Goal: Task Accomplishment & Management: Complete application form

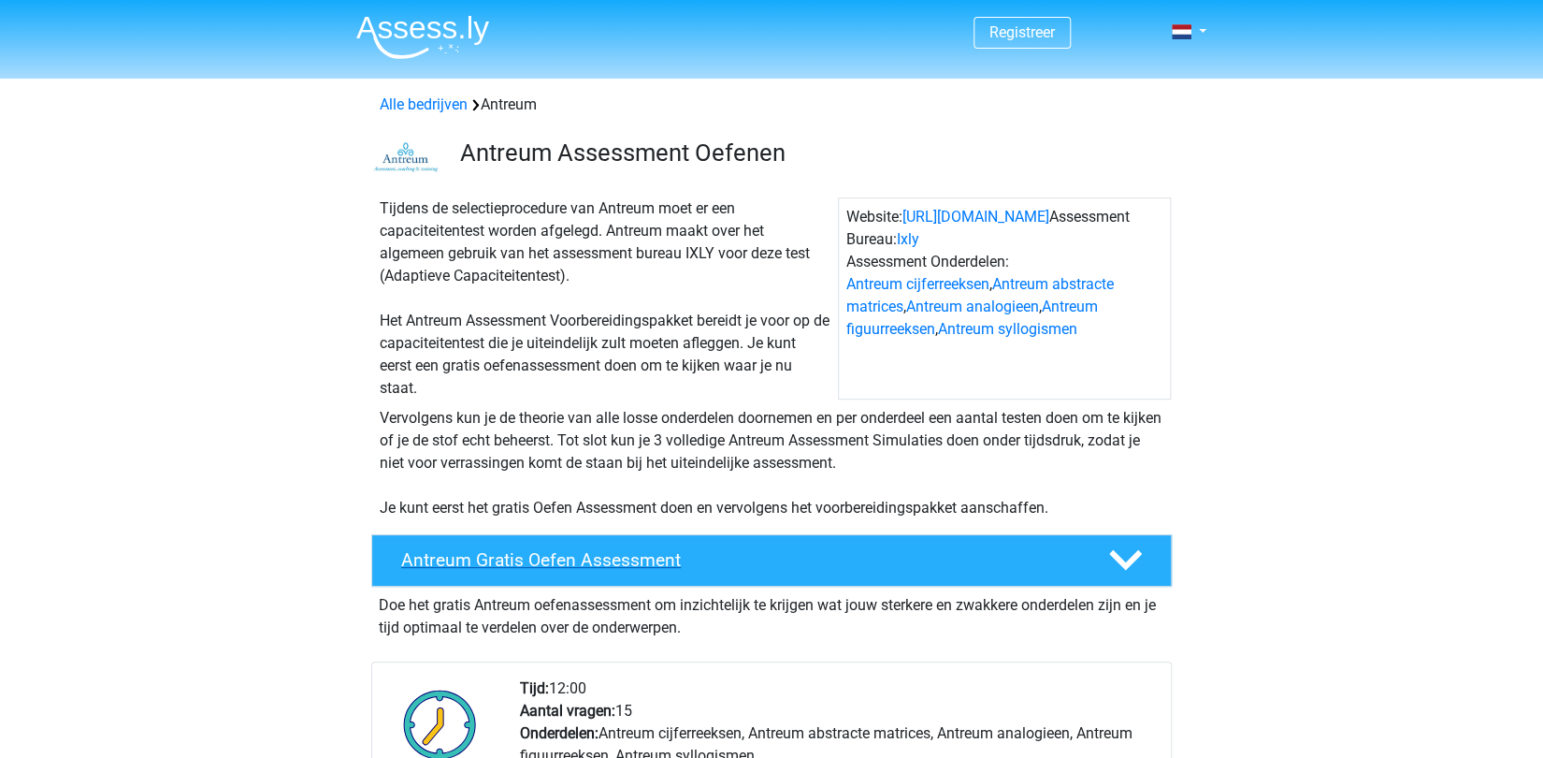
click at [622, 549] on h4 "Antreum Gratis Oefen Assessment" at bounding box center [739, 560] width 677 height 22
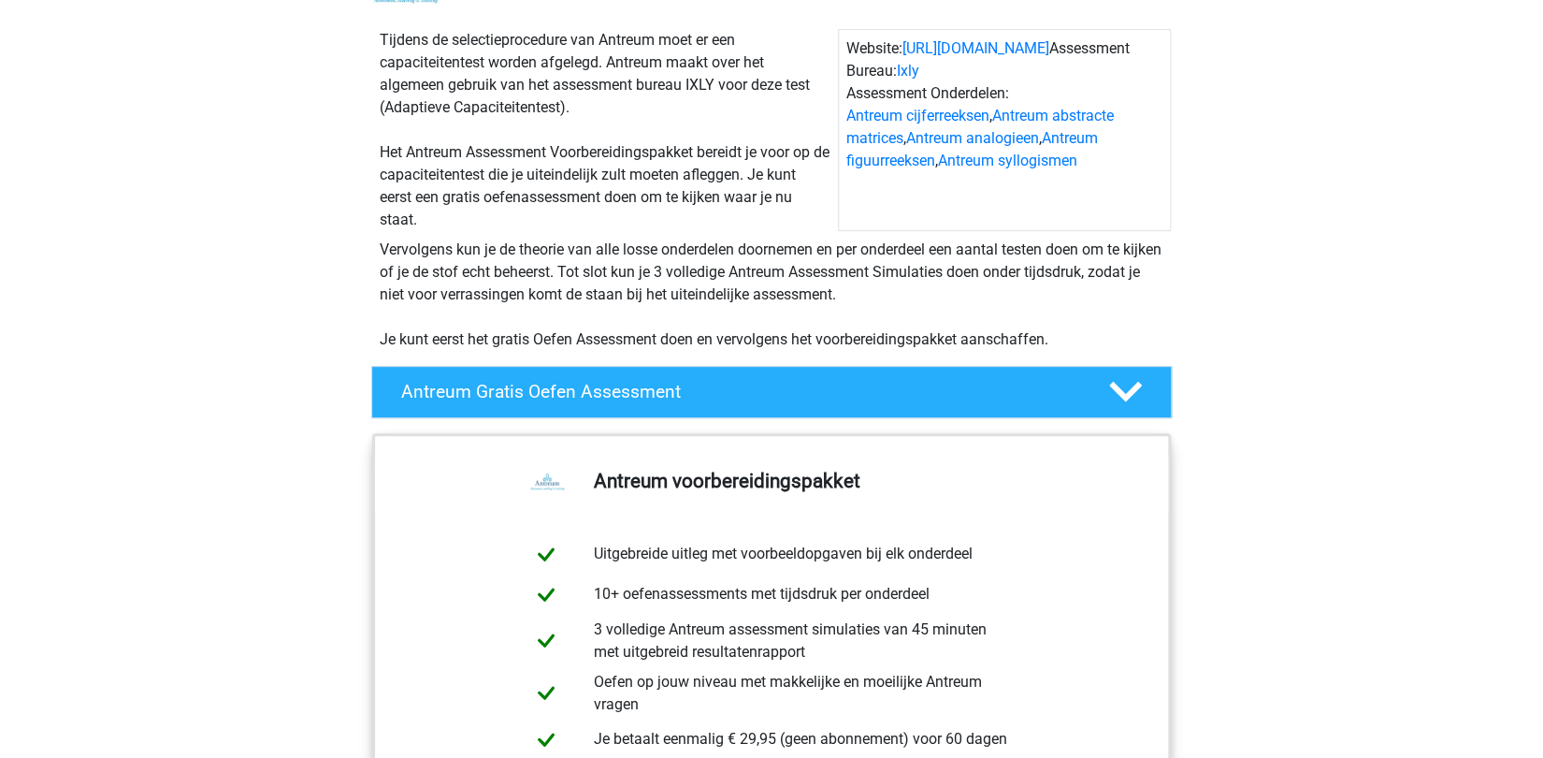
scroll to position [162, 0]
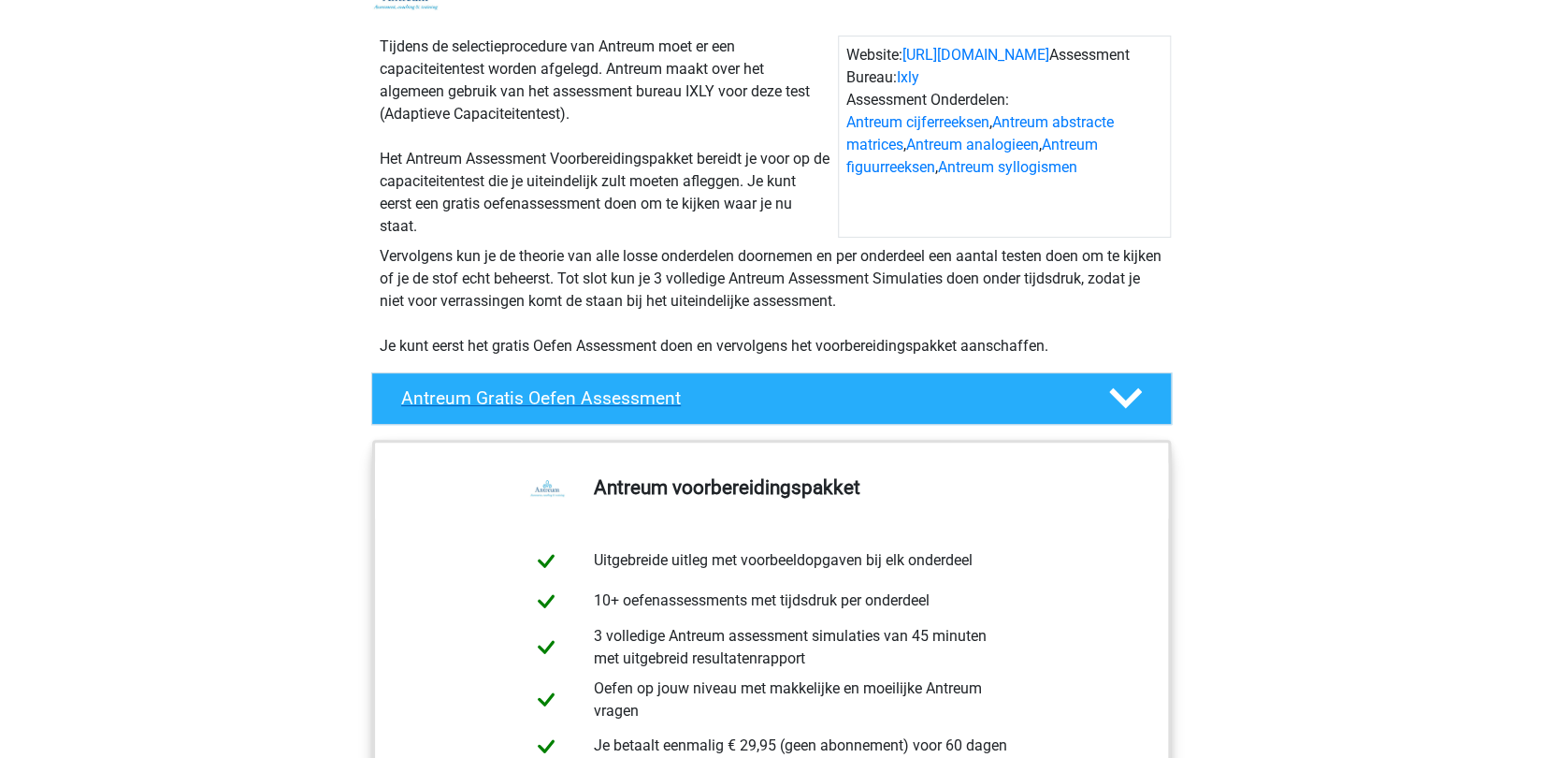
click at [577, 391] on h4 "Antreum Gratis Oefen Assessment" at bounding box center [739, 398] width 677 height 22
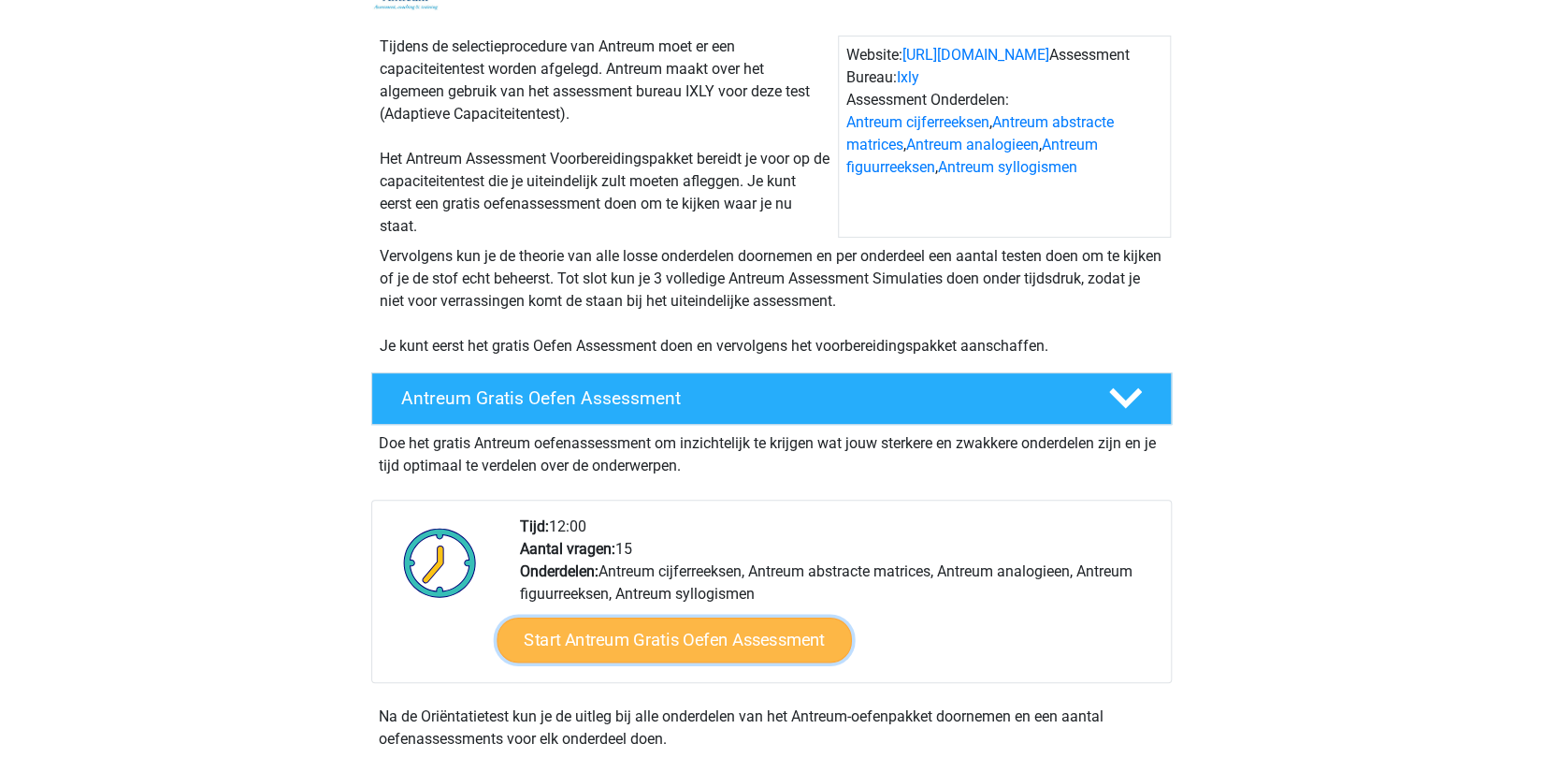
click at [618, 653] on link "Start Antreum Gratis Oefen Assessment" at bounding box center [674, 639] width 355 height 45
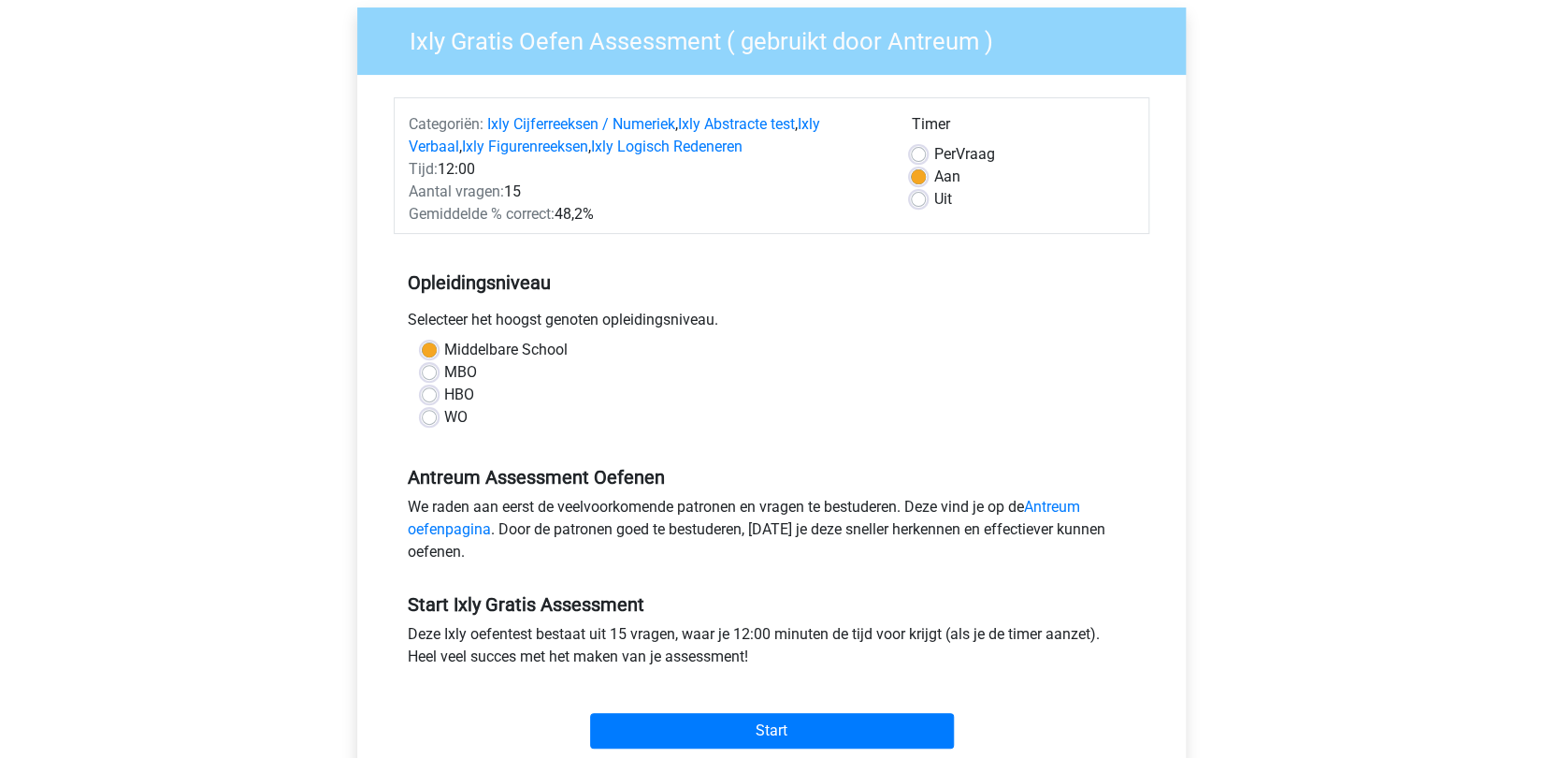
scroll to position [325, 0]
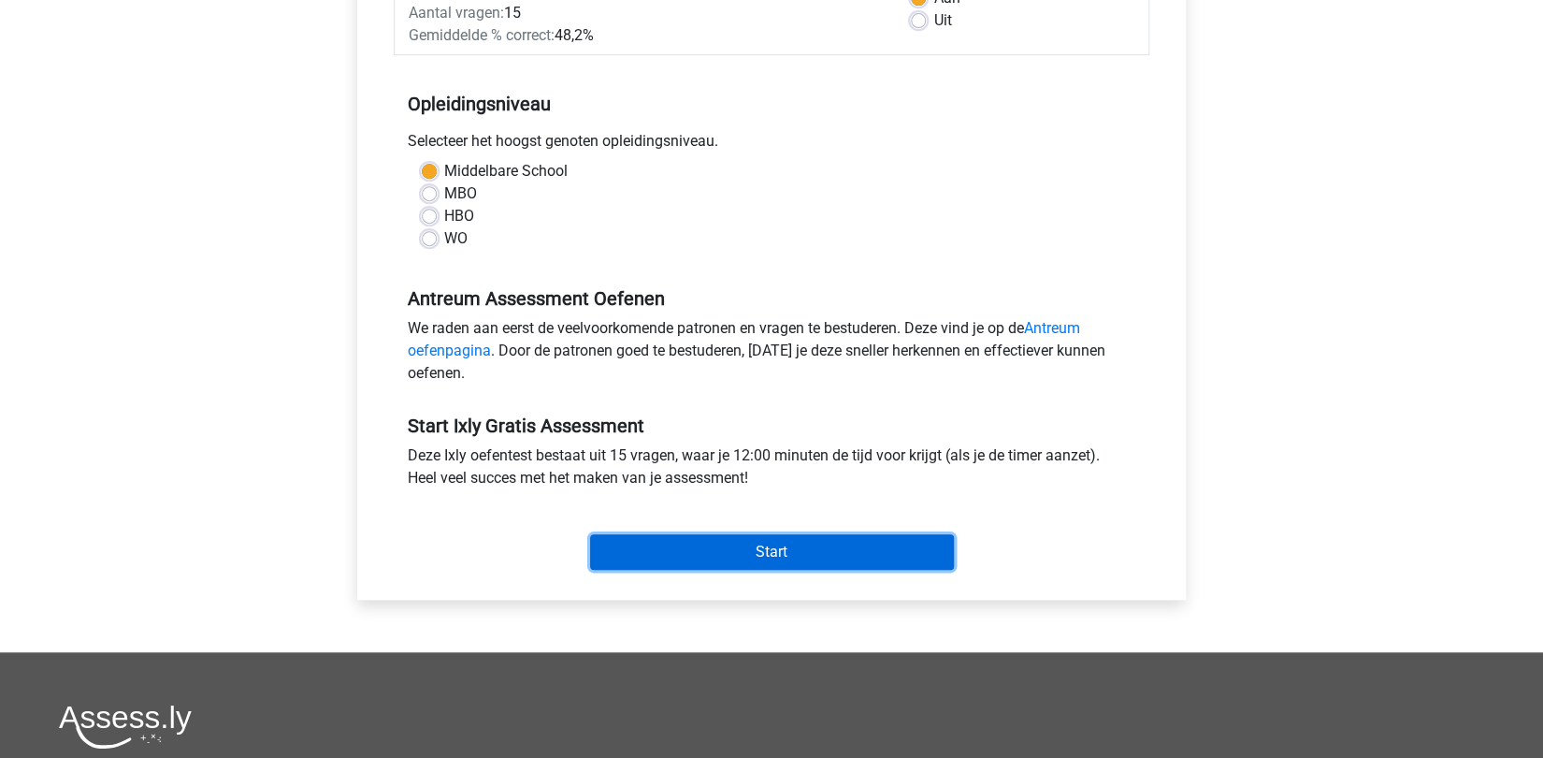
click at [784, 554] on input "Start" at bounding box center [772, 552] width 364 height 36
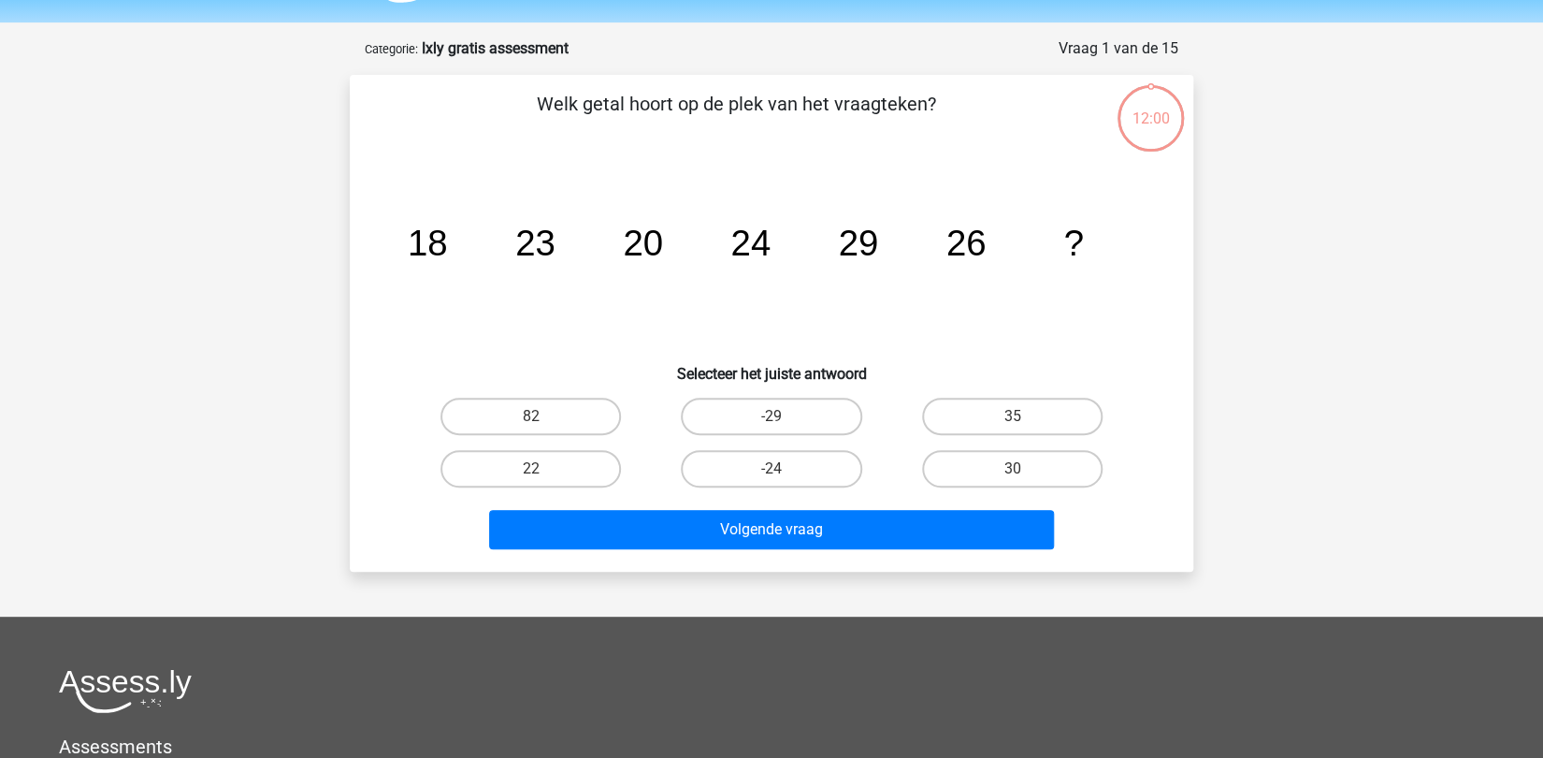
scroll to position [80, 0]
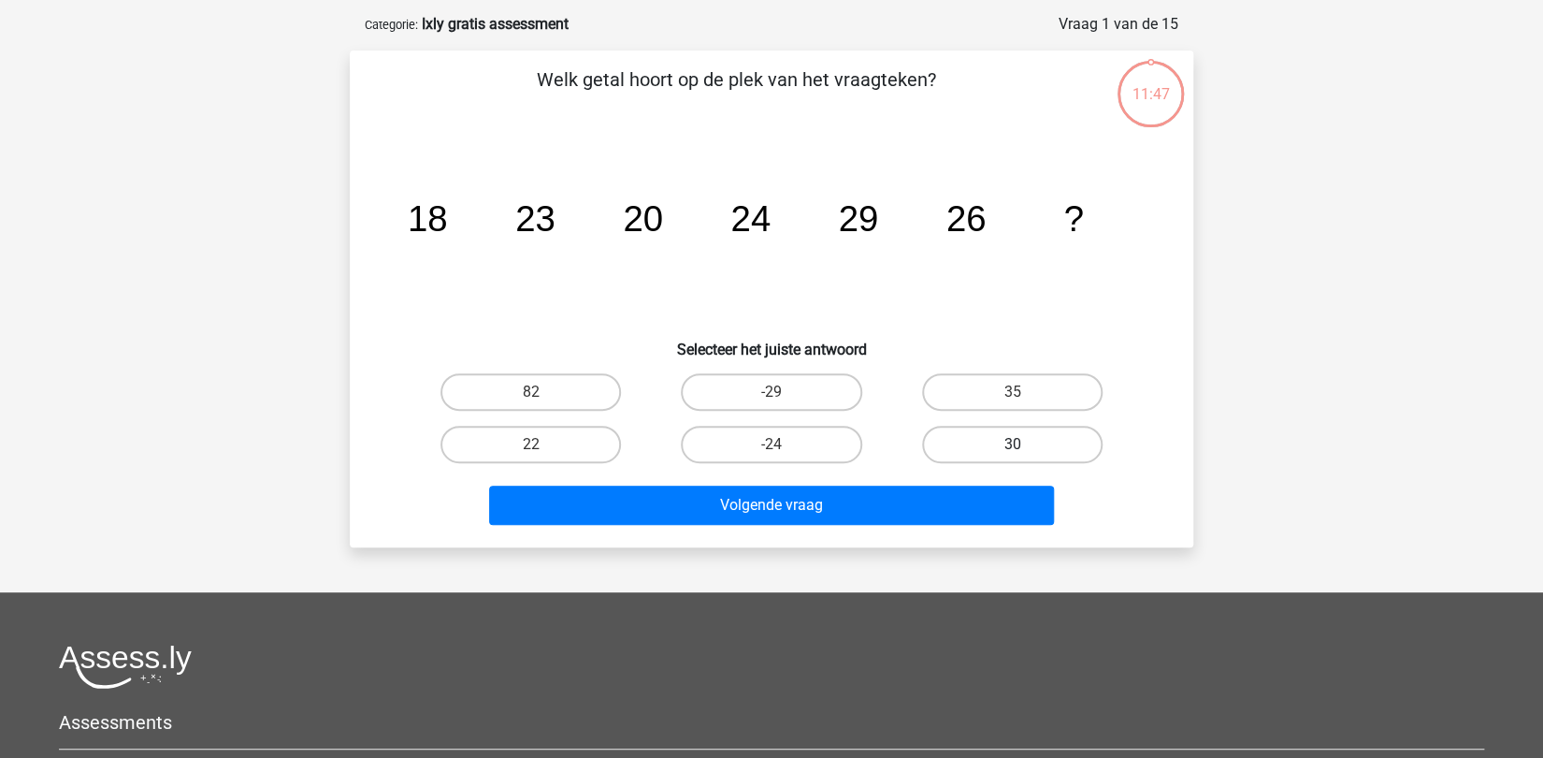
click at [1003, 442] on label "30" at bounding box center [1012, 444] width 181 height 37
click at [1012, 444] on input "30" at bounding box center [1018, 450] width 12 height 12
radio input "true"
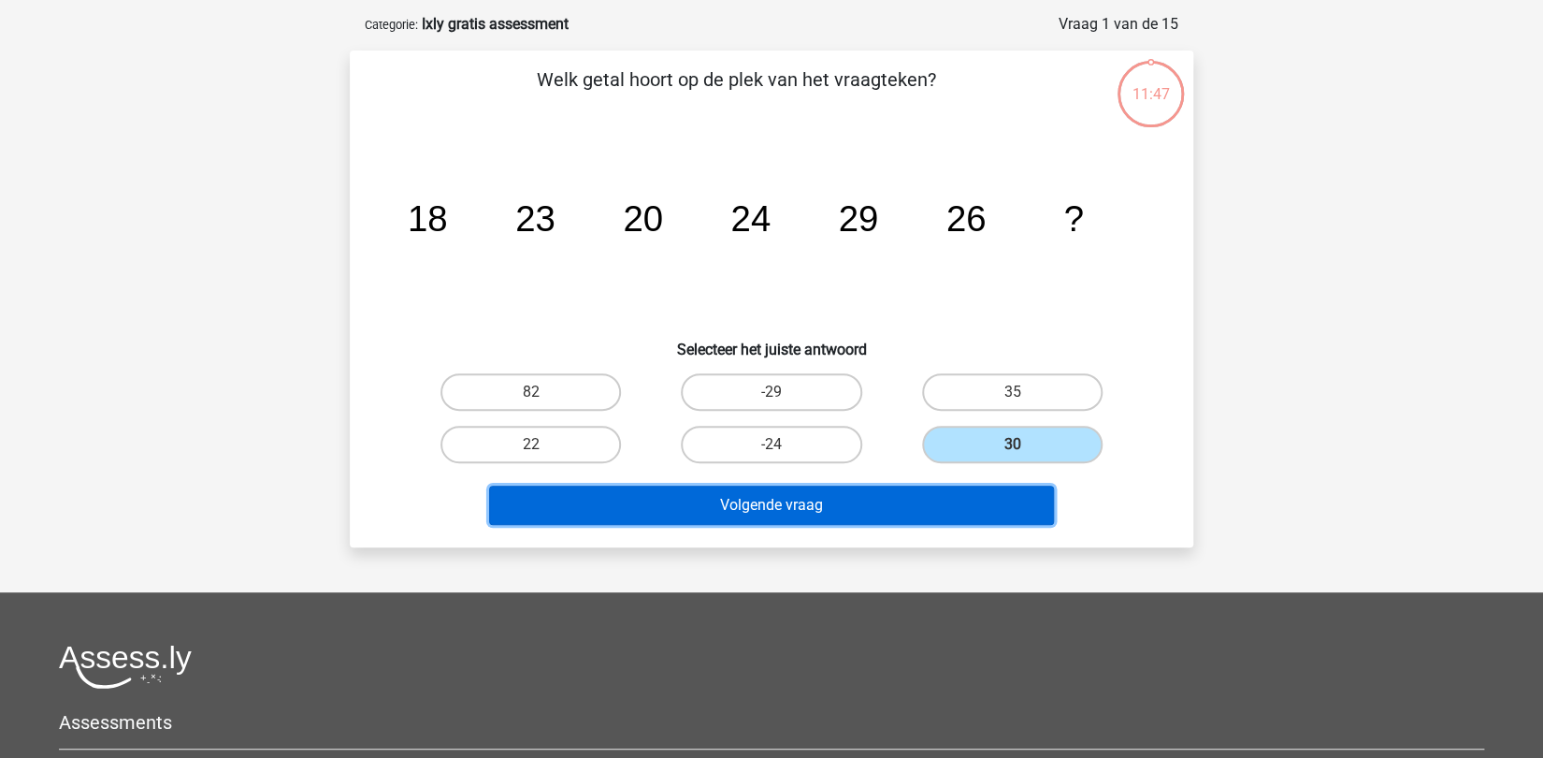
drag, startPoint x: 793, startPoint y: 505, endPoint x: 803, endPoint y: 499, distance: 11.4
click at [793, 504] on button "Volgende vraag" at bounding box center [772, 504] width 566 height 39
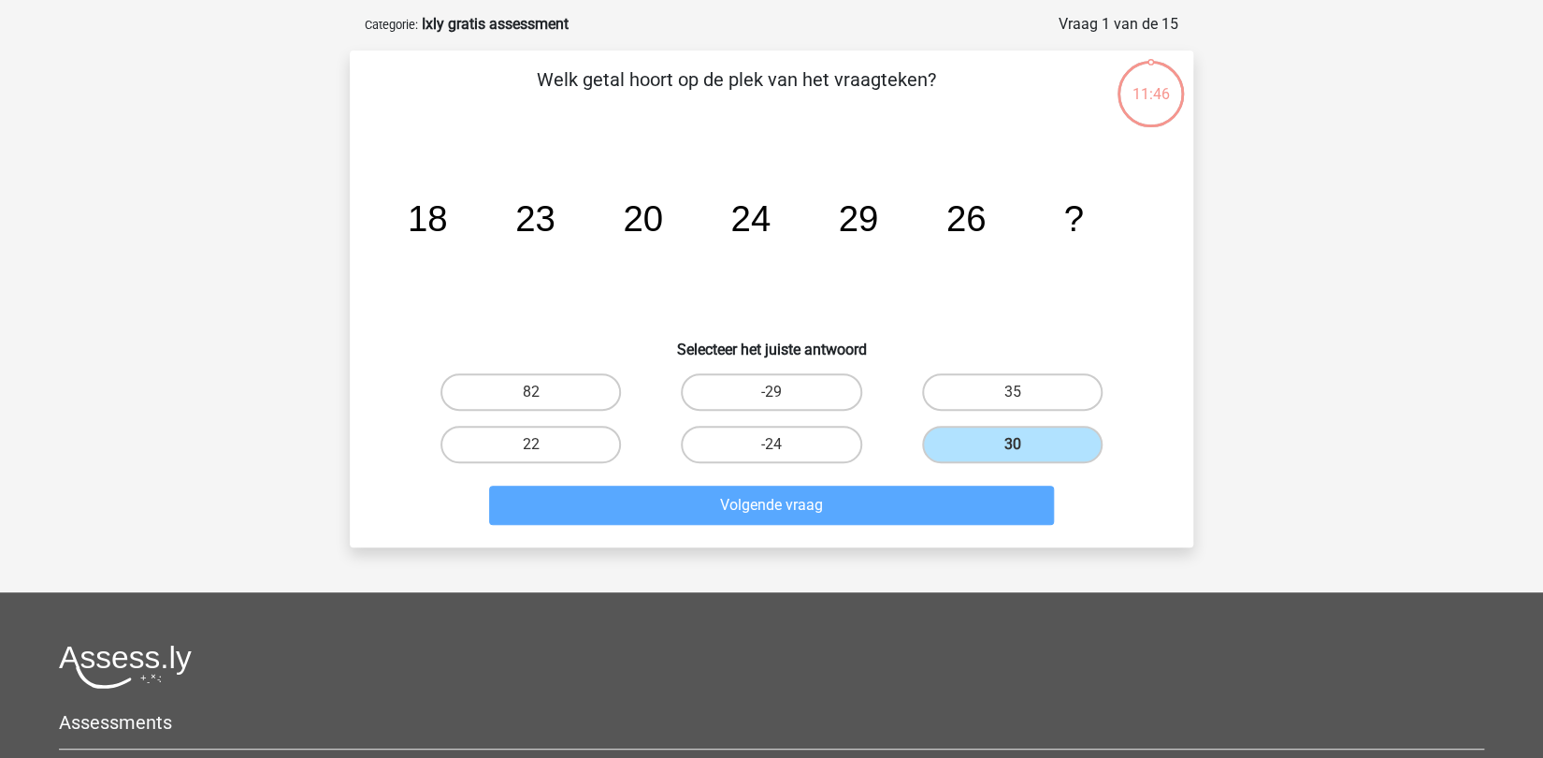
scroll to position [94, 0]
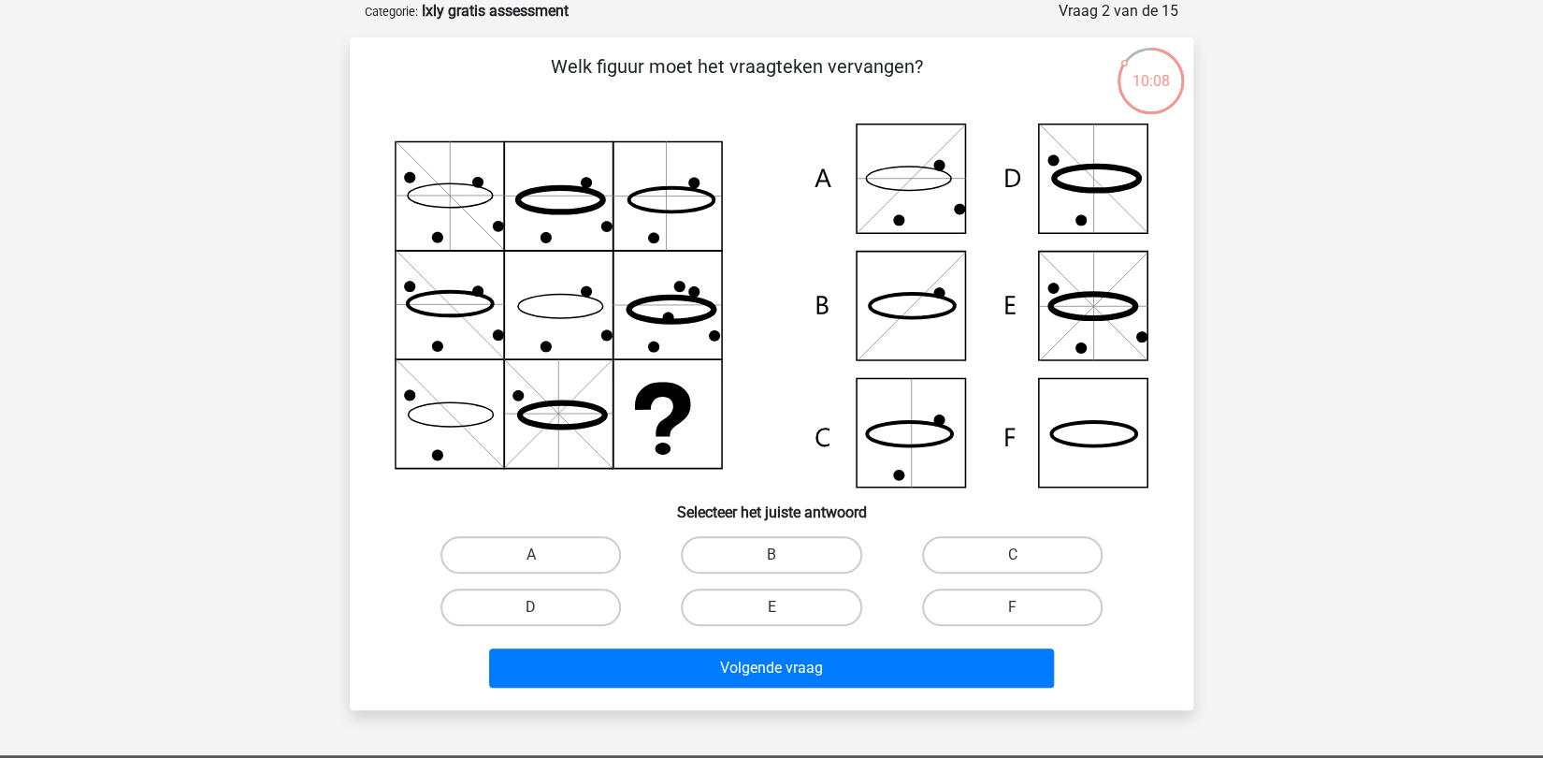
click at [1083, 188] on icon at bounding box center [1096, 178] width 85 height 24
click at [555, 607] on label "D" at bounding box center [531, 606] width 181 height 37
click at [543, 607] on input "D" at bounding box center [537, 613] width 12 height 12
radio input "true"
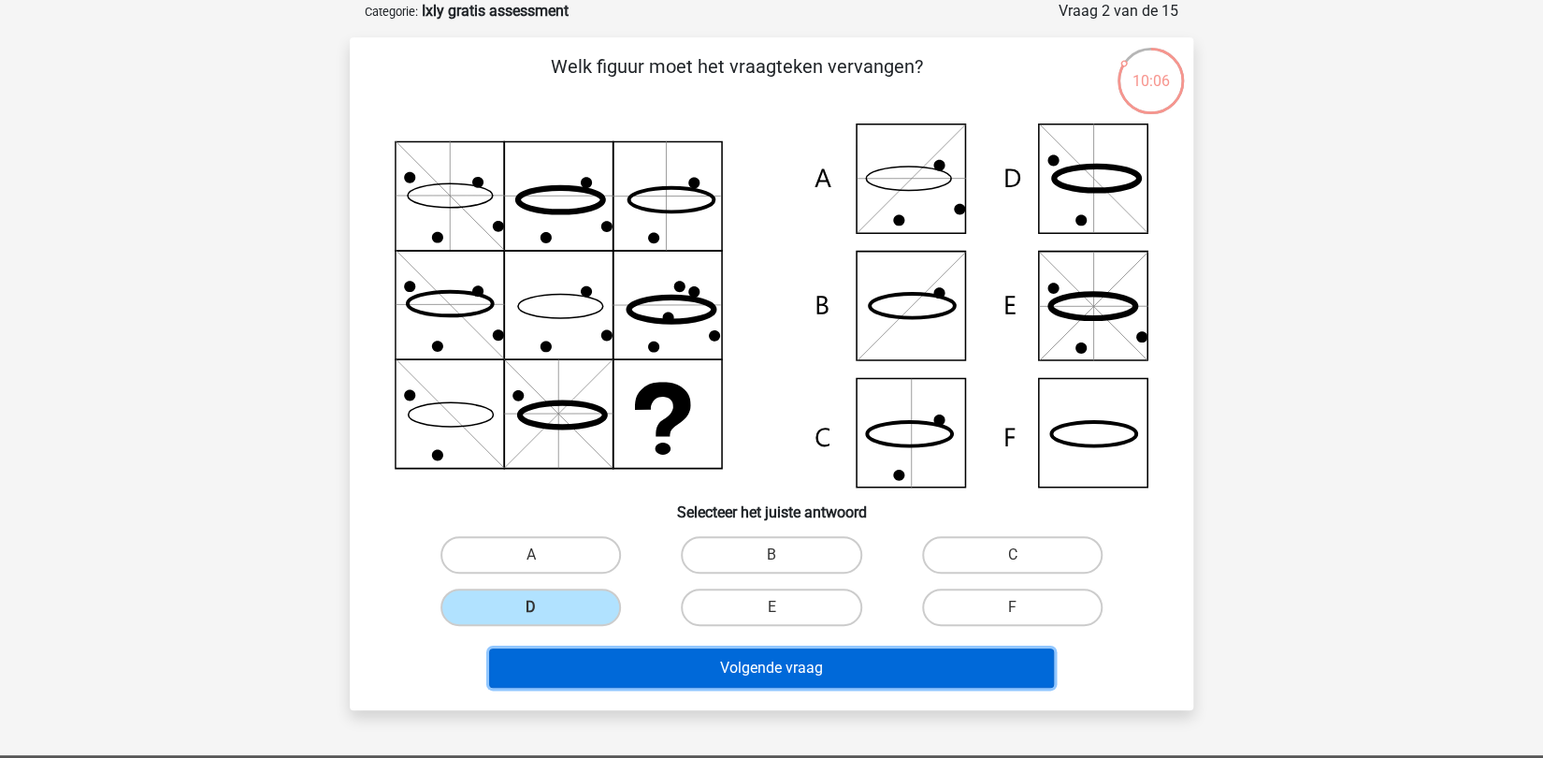
click at [721, 660] on button "Volgende vraag" at bounding box center [772, 667] width 566 height 39
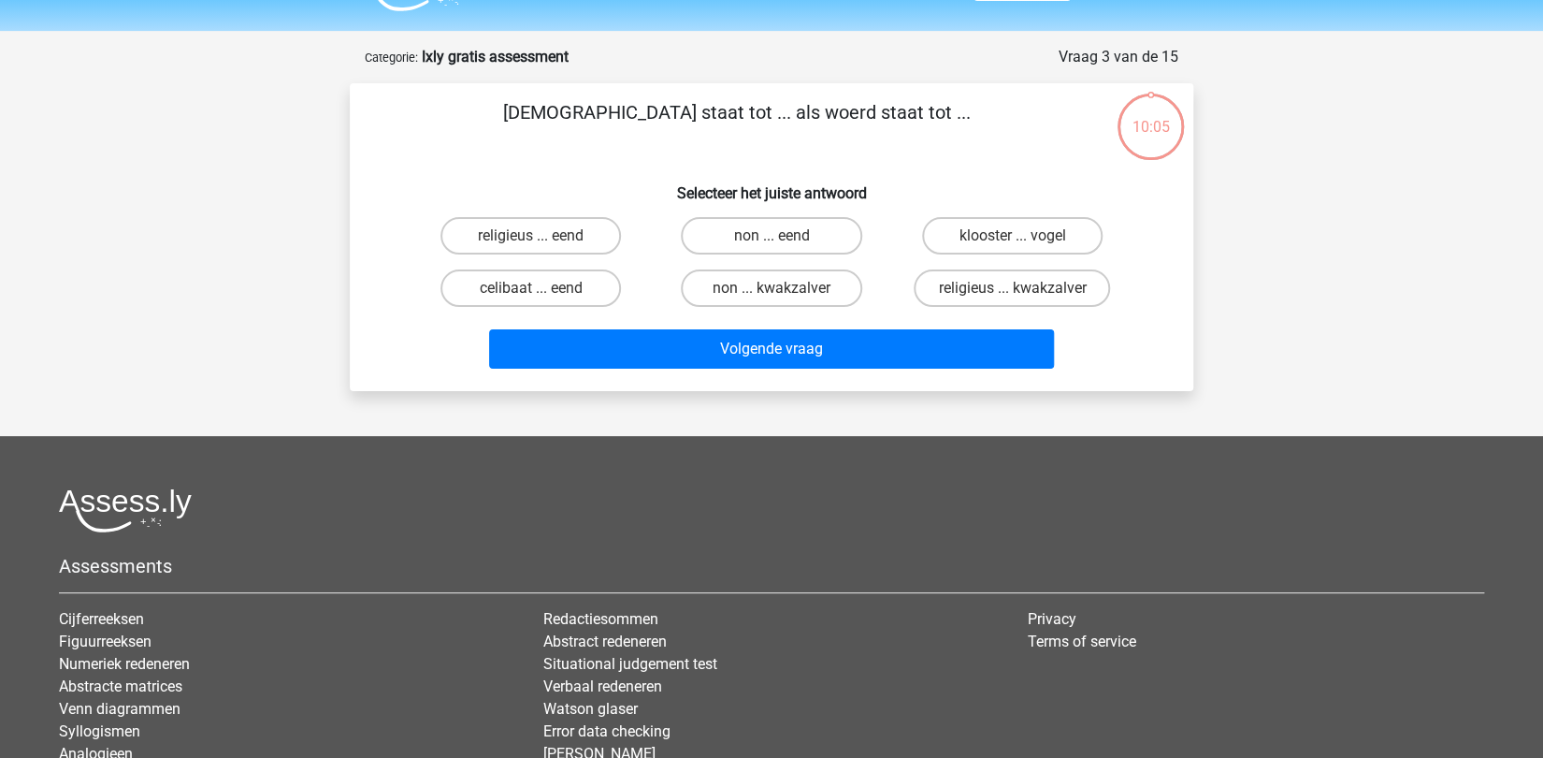
scroll to position [0, 0]
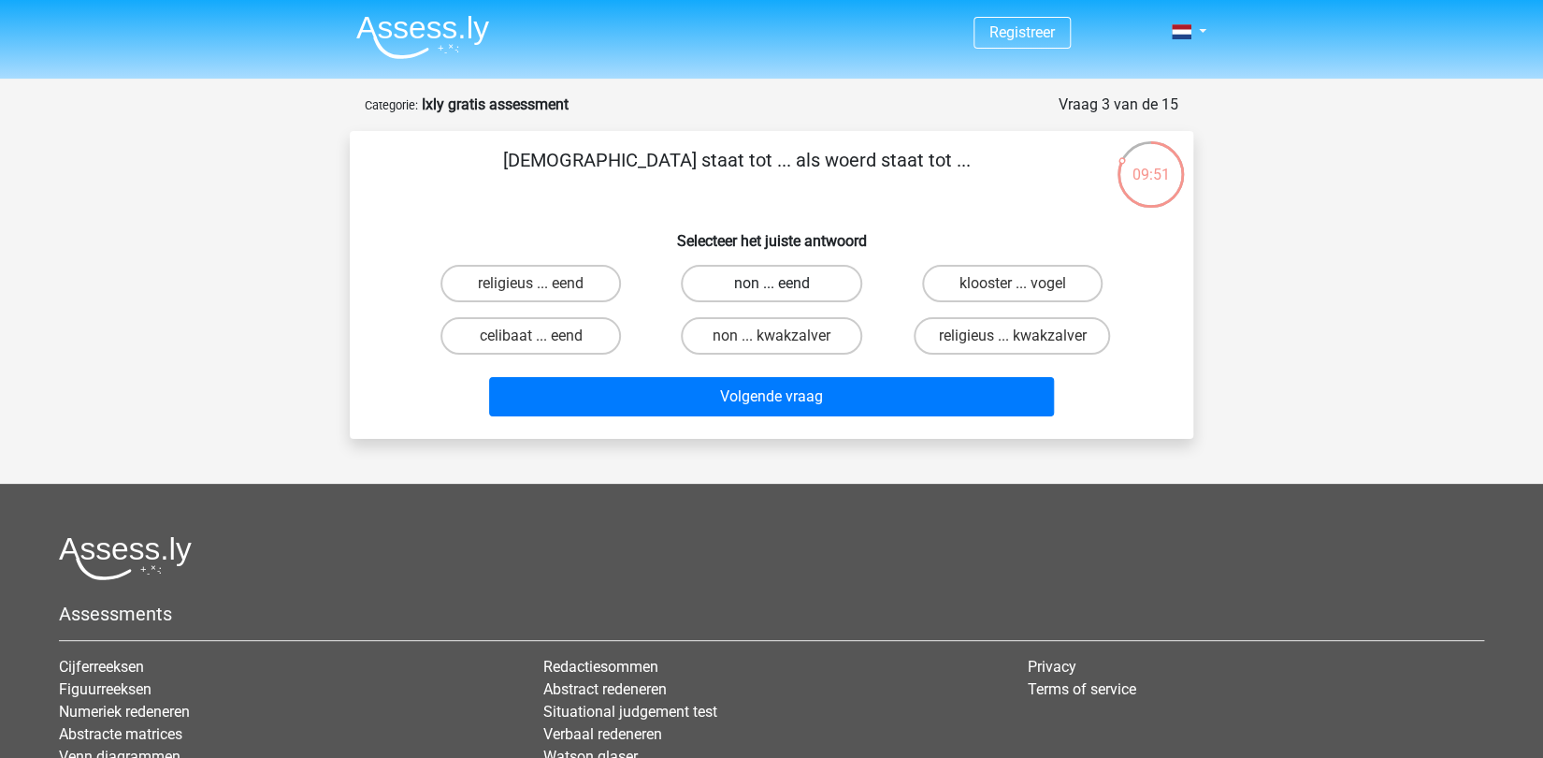
click at [765, 271] on label "non ... eend" at bounding box center [771, 283] width 181 height 37
click at [772, 283] on input "non ... eend" at bounding box center [778, 289] width 12 height 12
radio input "true"
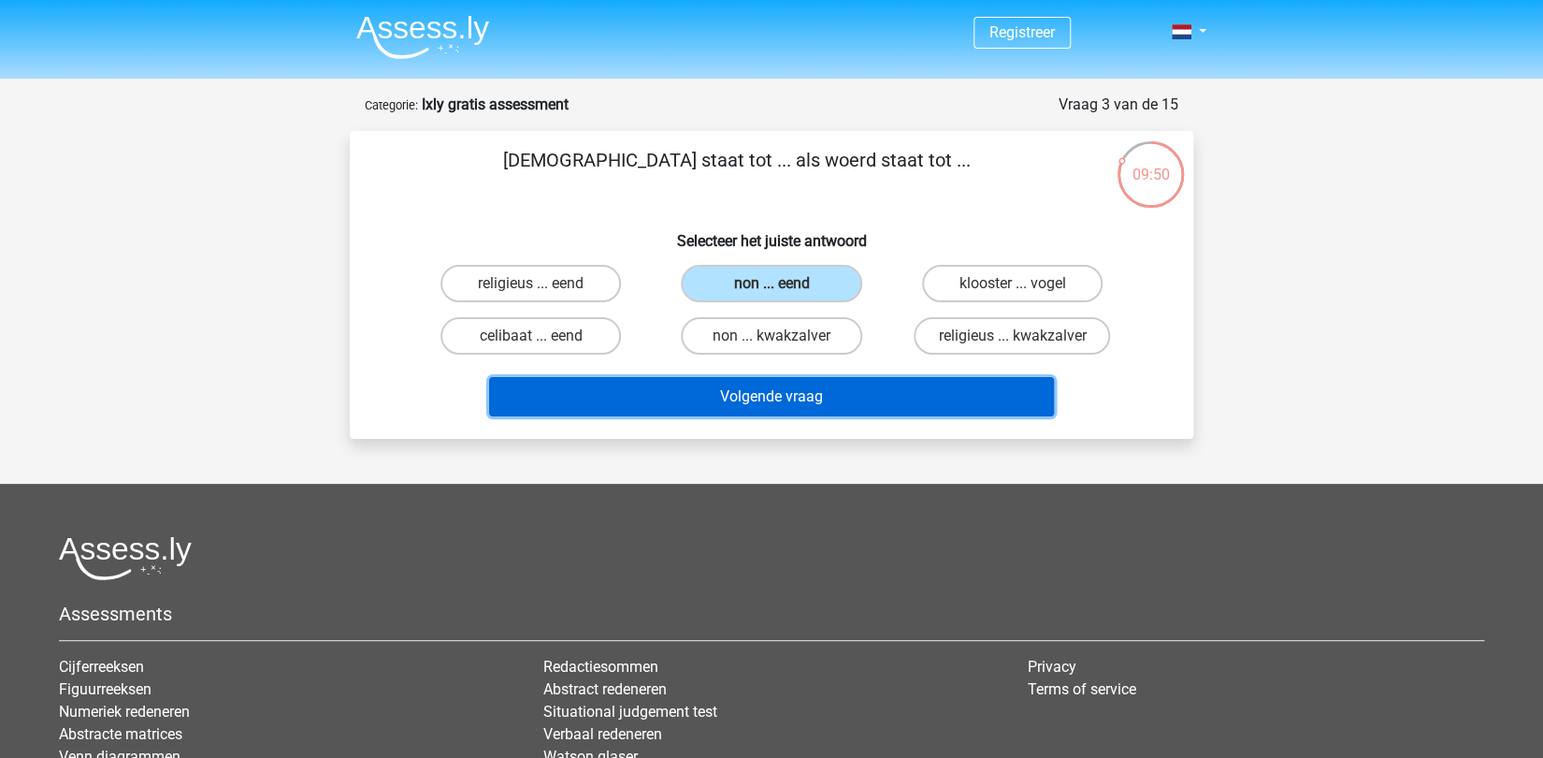
click at [763, 397] on button "Volgende vraag" at bounding box center [772, 396] width 566 height 39
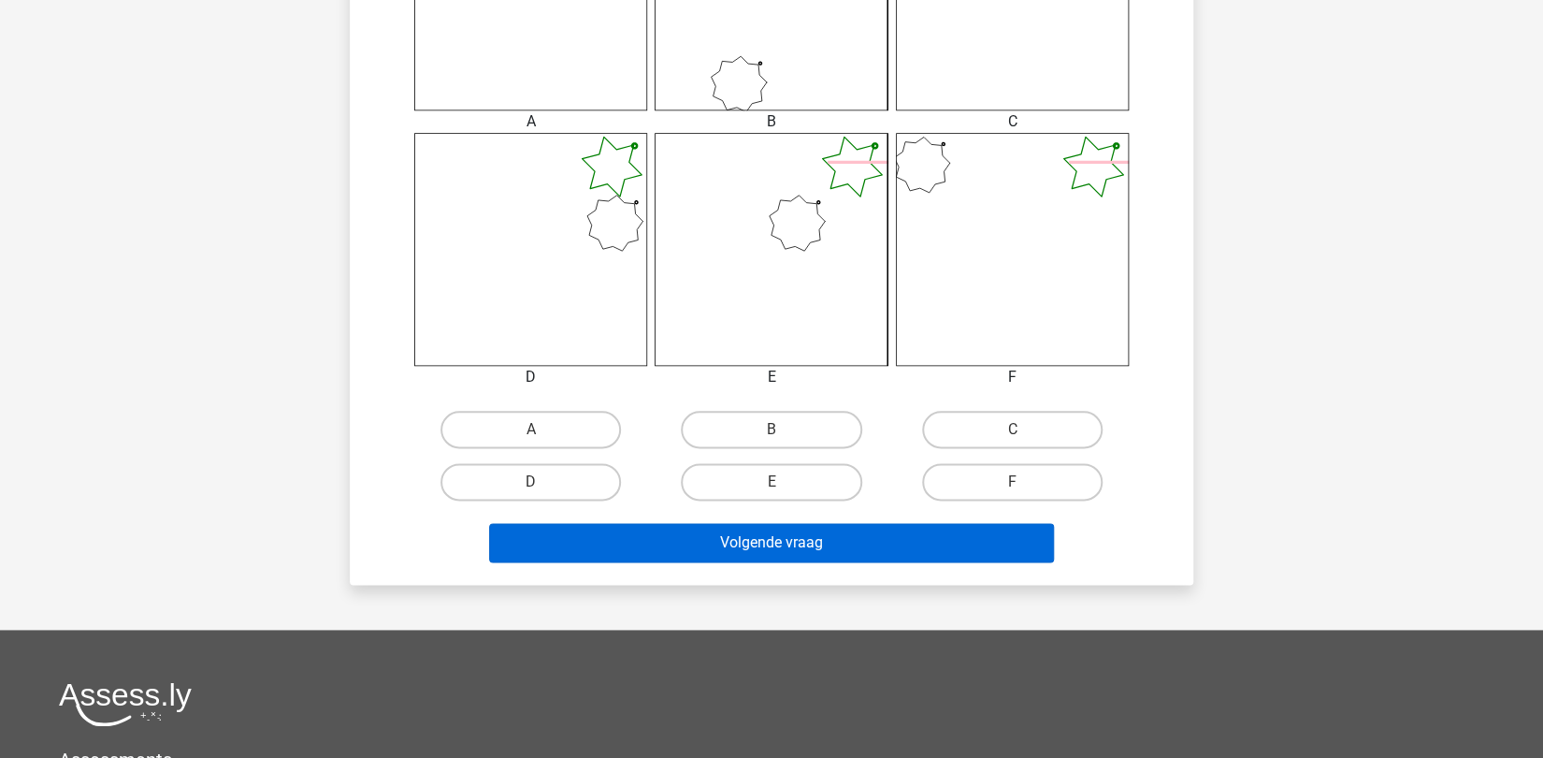
scroll to position [894, 0]
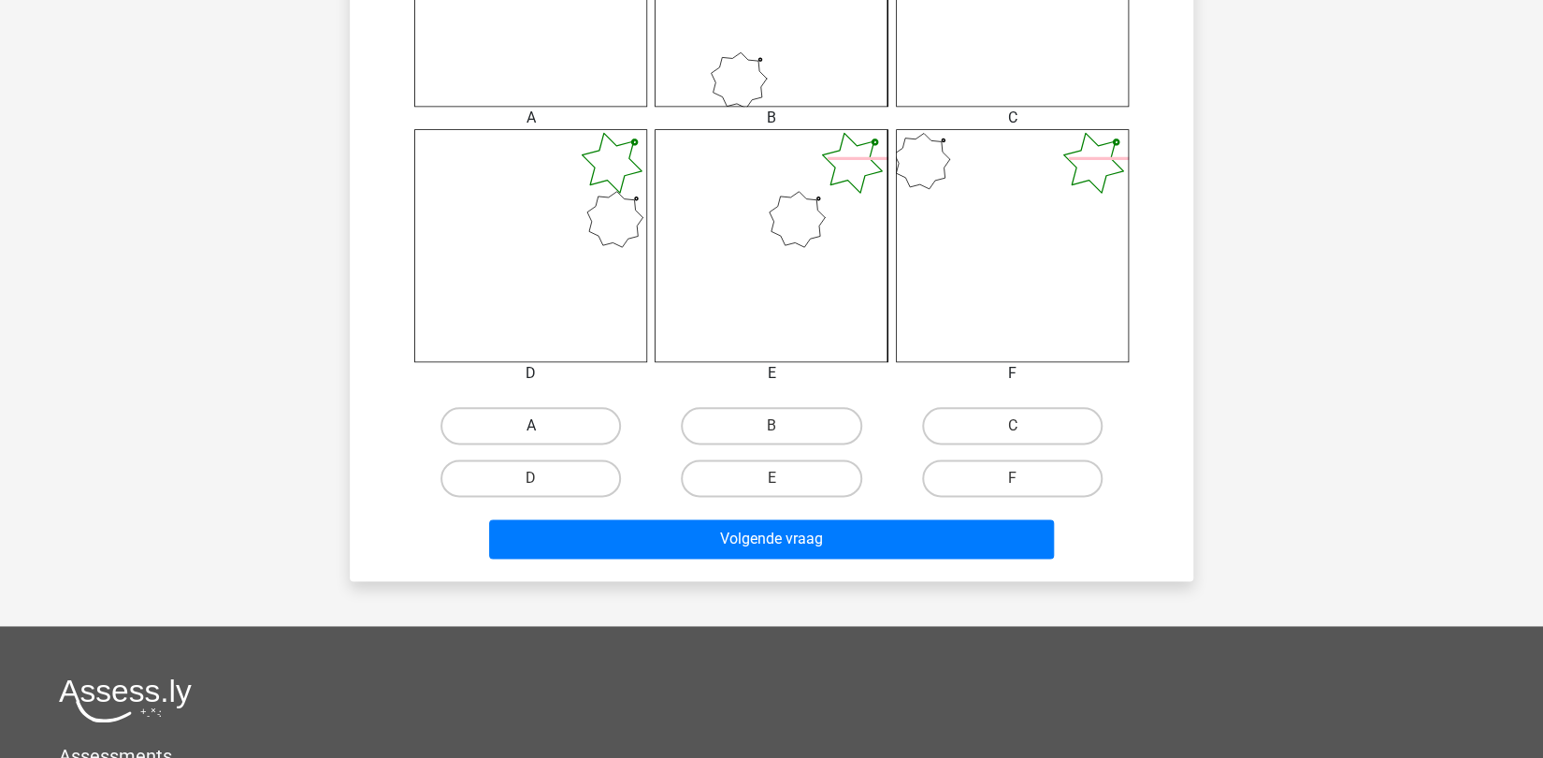
drag, startPoint x: 517, startPoint y: 415, endPoint x: 541, endPoint y: 442, distance: 35.1
click at [518, 418] on label "A" at bounding box center [531, 425] width 181 height 37
click at [531, 426] on input "A" at bounding box center [537, 432] width 12 height 12
radio input "true"
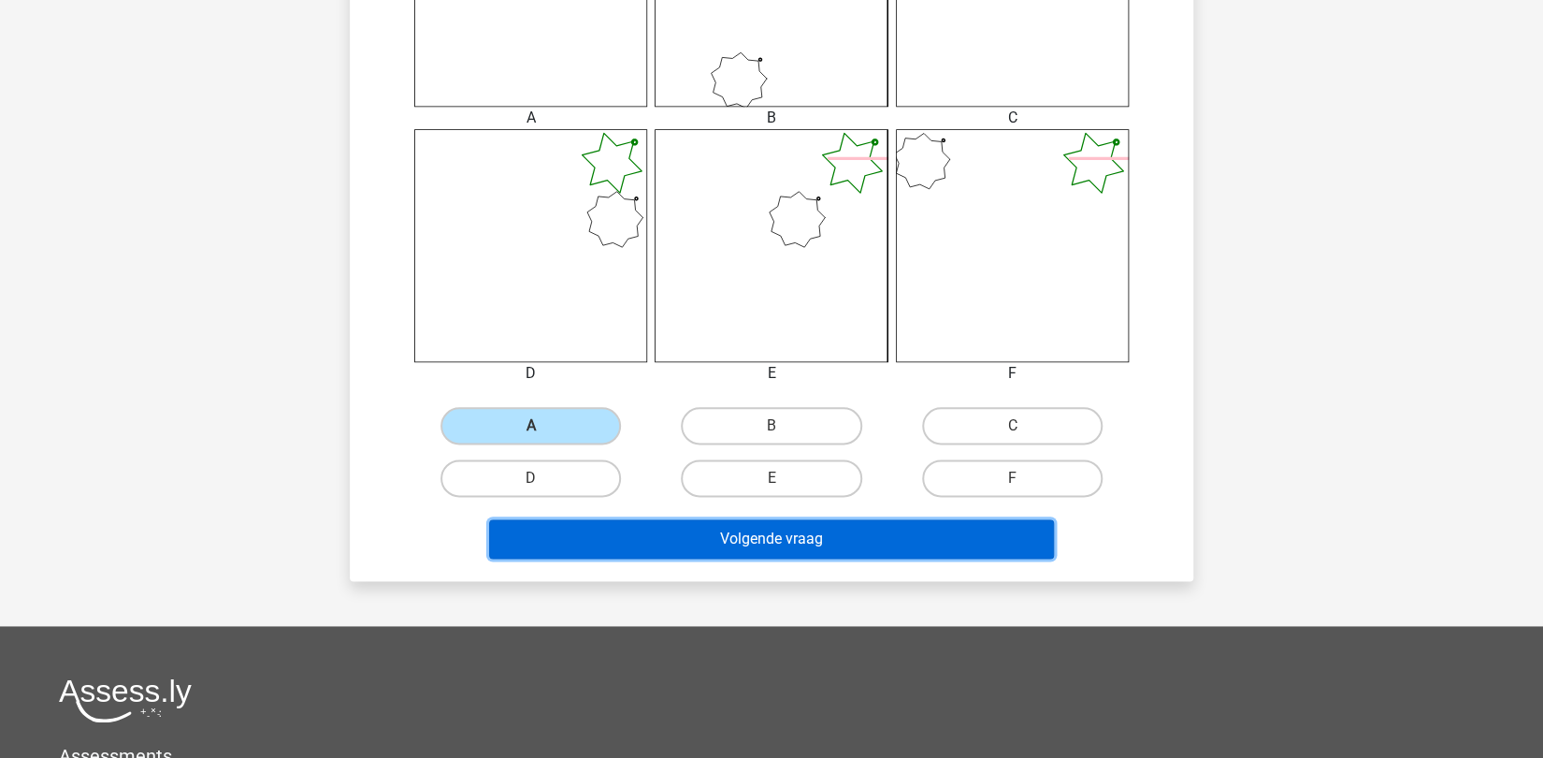
drag, startPoint x: 767, startPoint y: 531, endPoint x: 1220, endPoint y: 448, distance: 460.3
click at [769, 532] on button "Volgende vraag" at bounding box center [772, 538] width 566 height 39
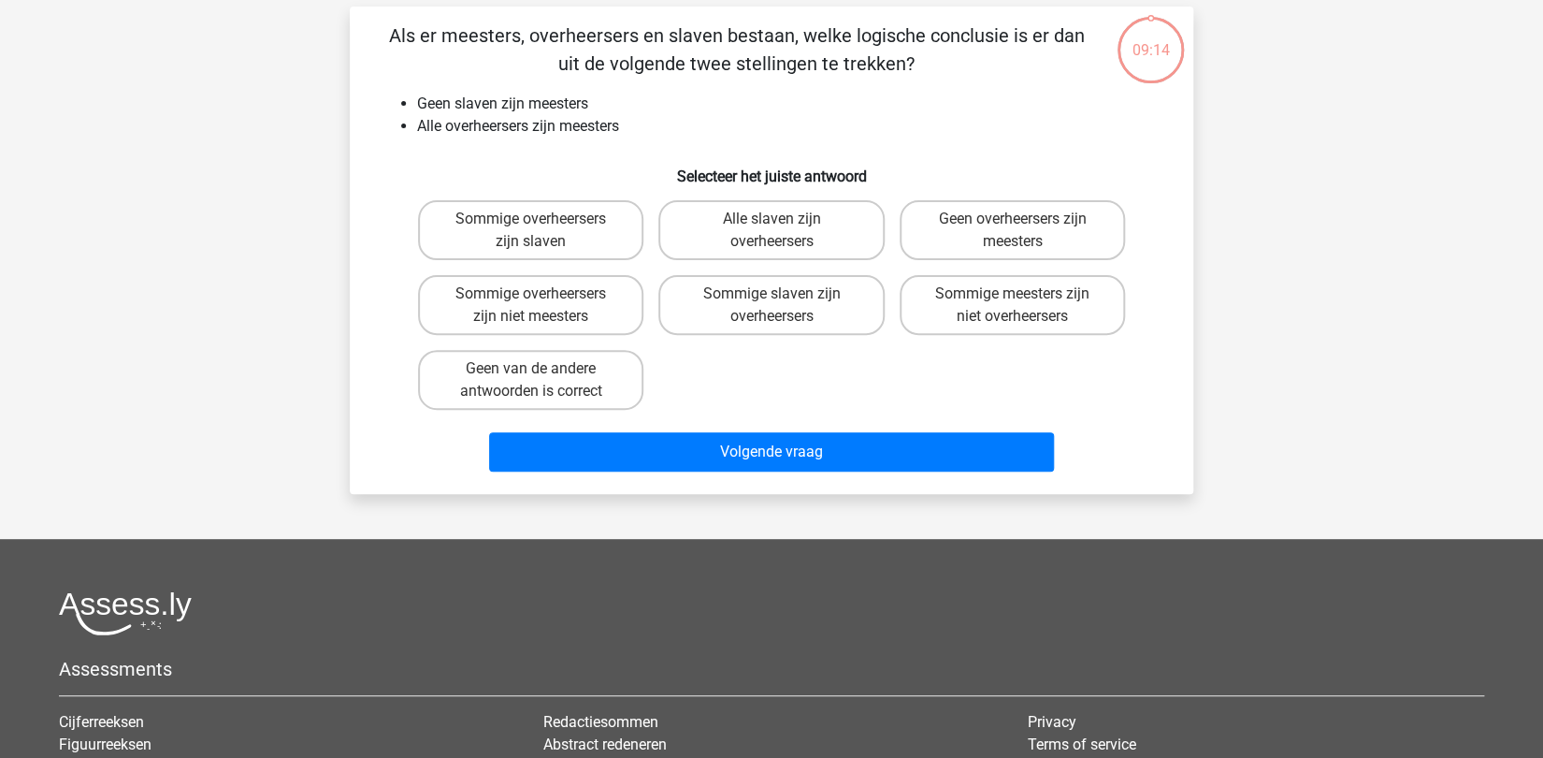
scroll to position [94, 0]
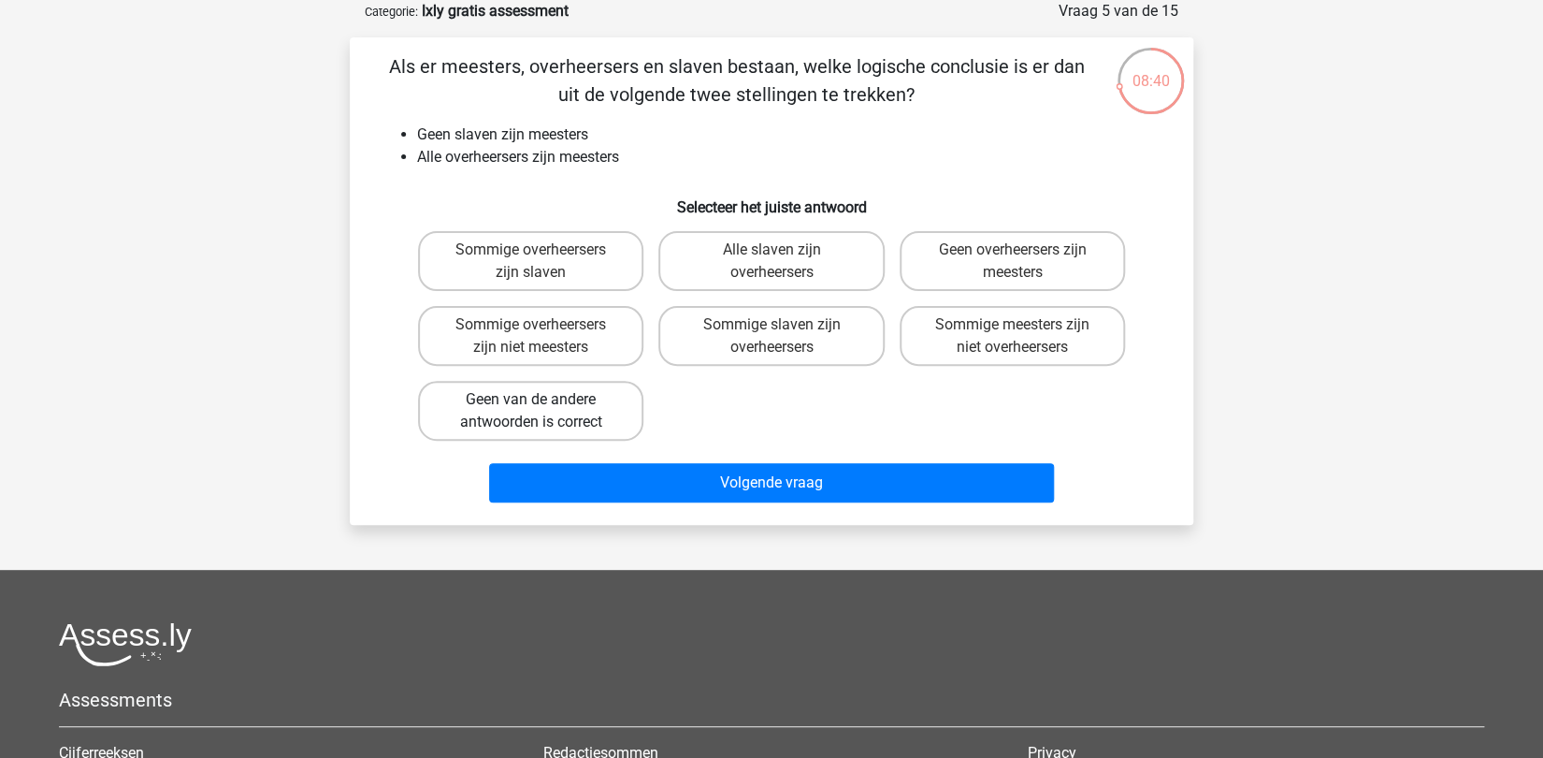
click at [546, 399] on label "Geen van de andere antwoorden is correct" at bounding box center [530, 411] width 225 height 60
click at [543, 399] on input "Geen van de andere antwoorden is correct" at bounding box center [537, 405] width 12 height 12
radio input "true"
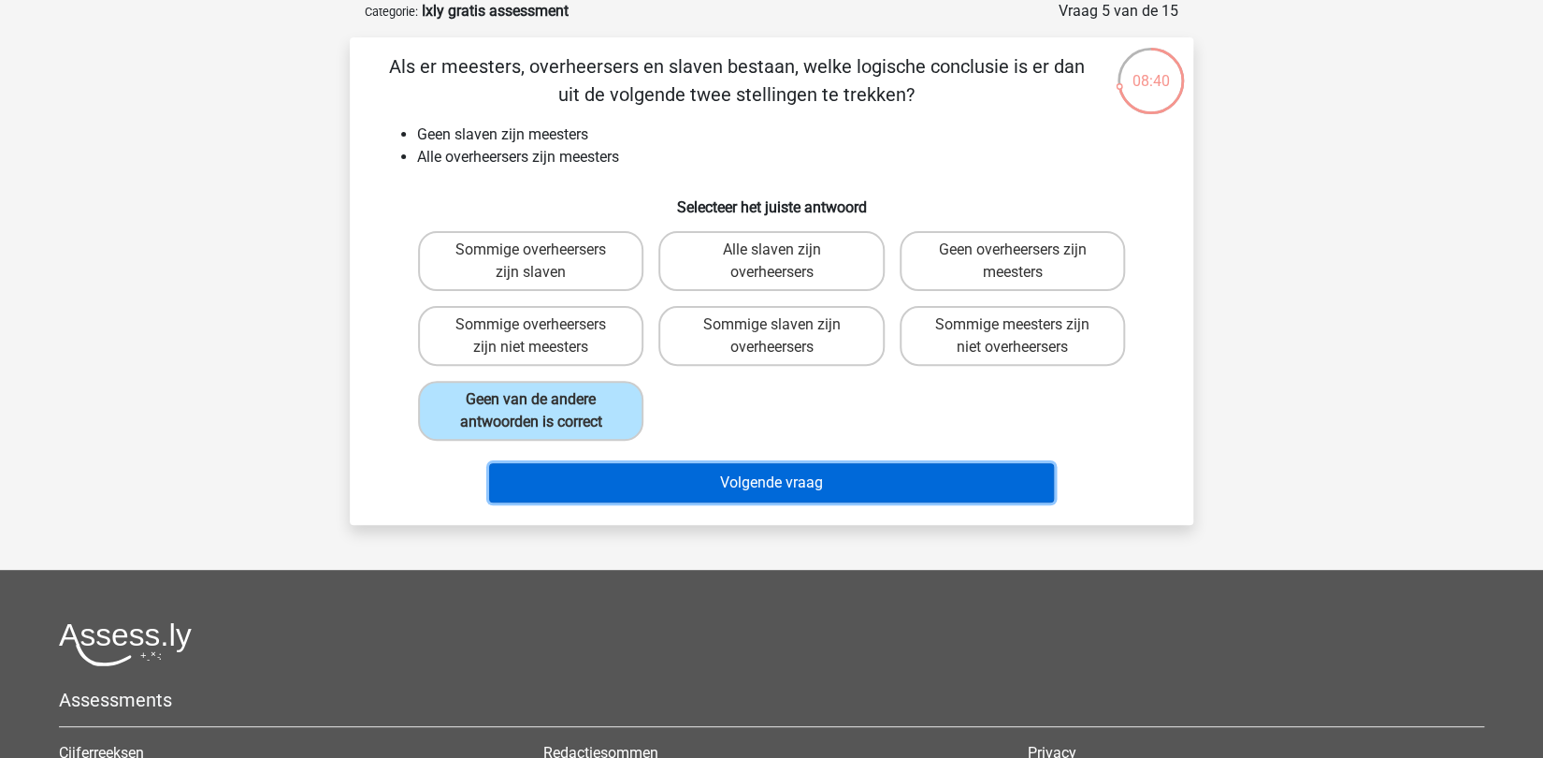
click at [763, 492] on button "Volgende vraag" at bounding box center [772, 482] width 566 height 39
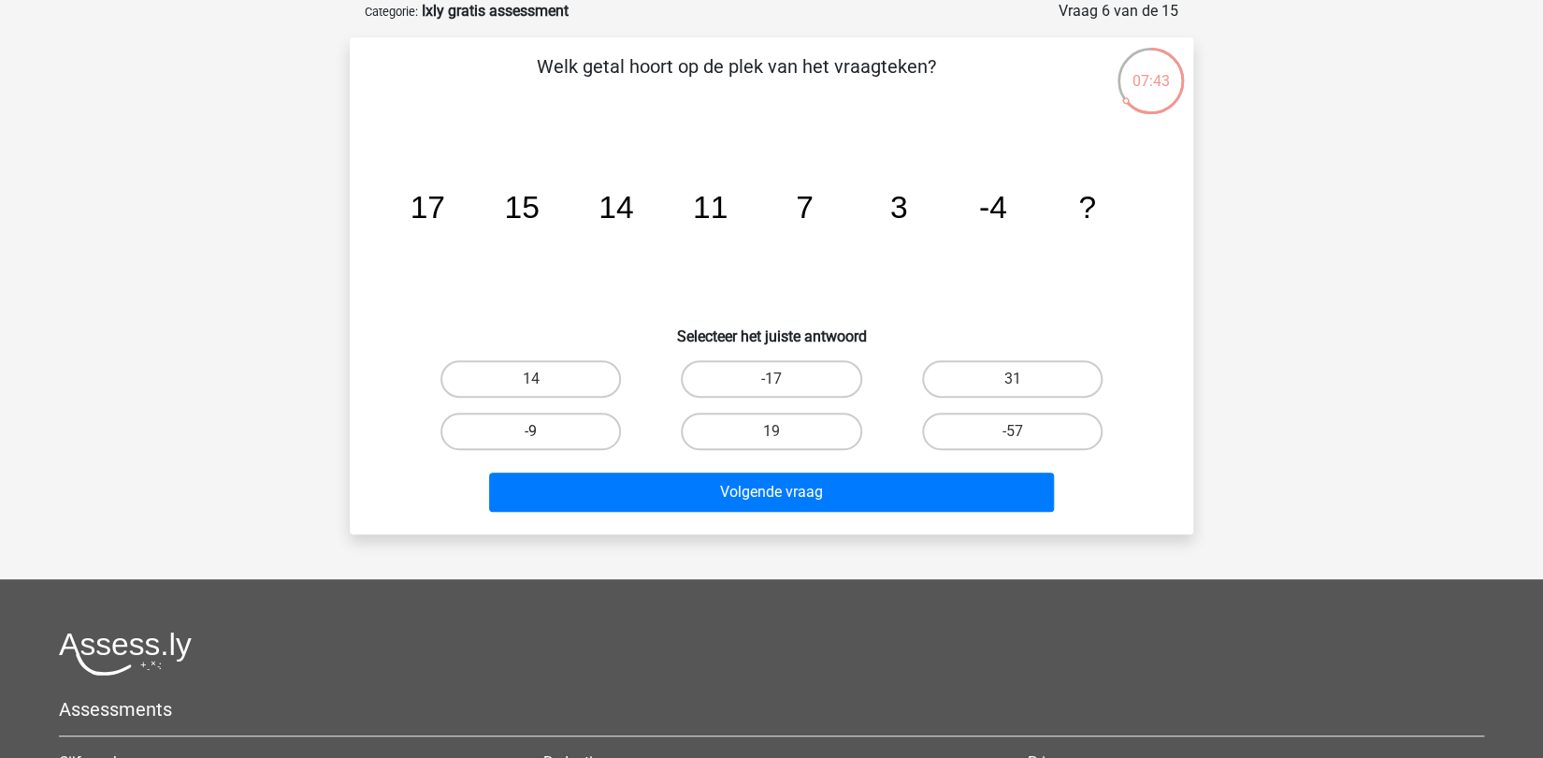
click at [561, 428] on label "-9" at bounding box center [531, 431] width 181 height 37
click at [543, 431] on input "-9" at bounding box center [537, 437] width 12 height 12
radio input "true"
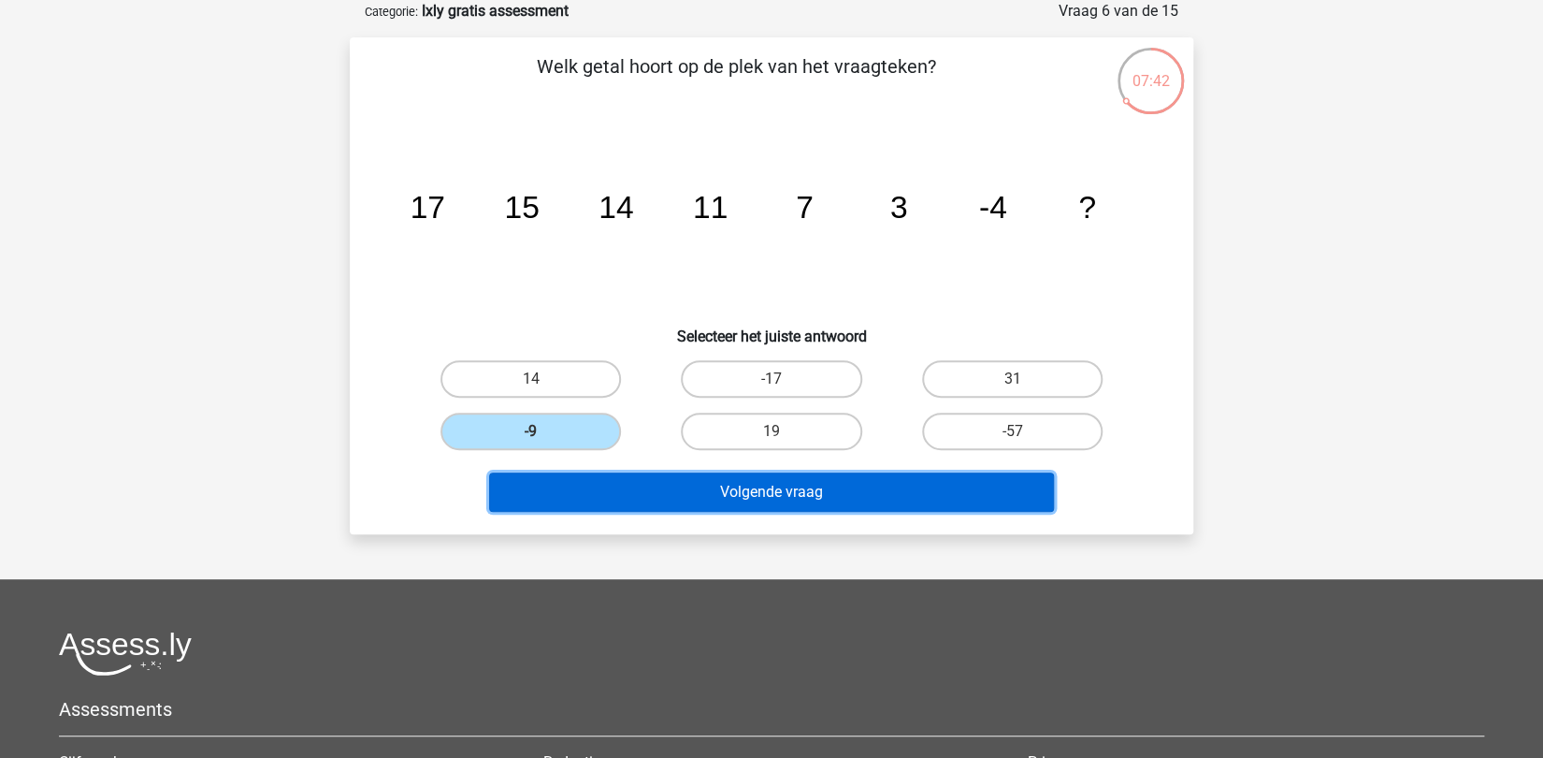
drag, startPoint x: 756, startPoint y: 491, endPoint x: 766, endPoint y: 486, distance: 11.3
click at [758, 491] on button "Volgende vraag" at bounding box center [772, 491] width 566 height 39
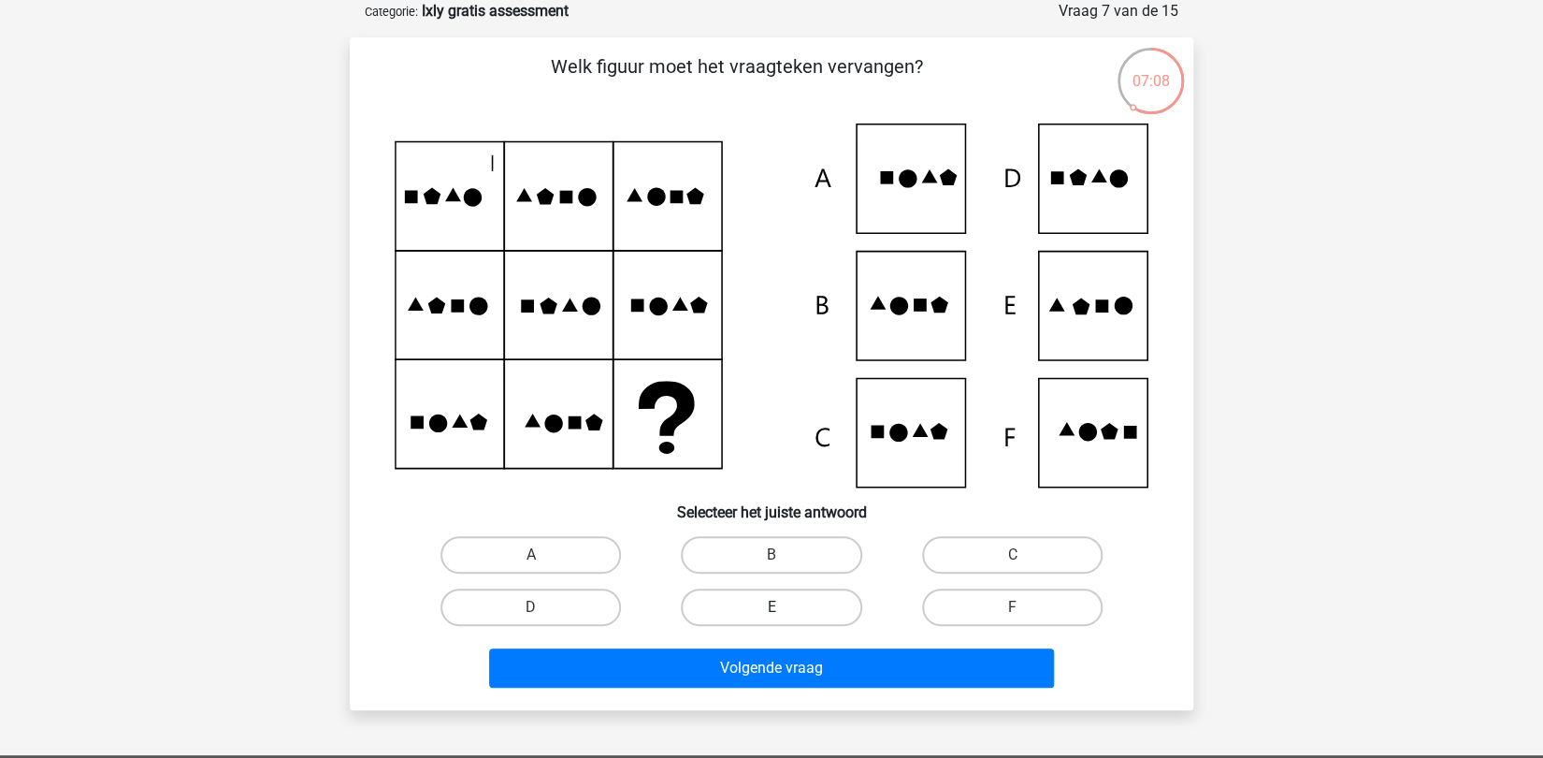
click at [759, 611] on label "E" at bounding box center [771, 606] width 181 height 37
click at [772, 611] on input "E" at bounding box center [778, 613] width 12 height 12
radio input "true"
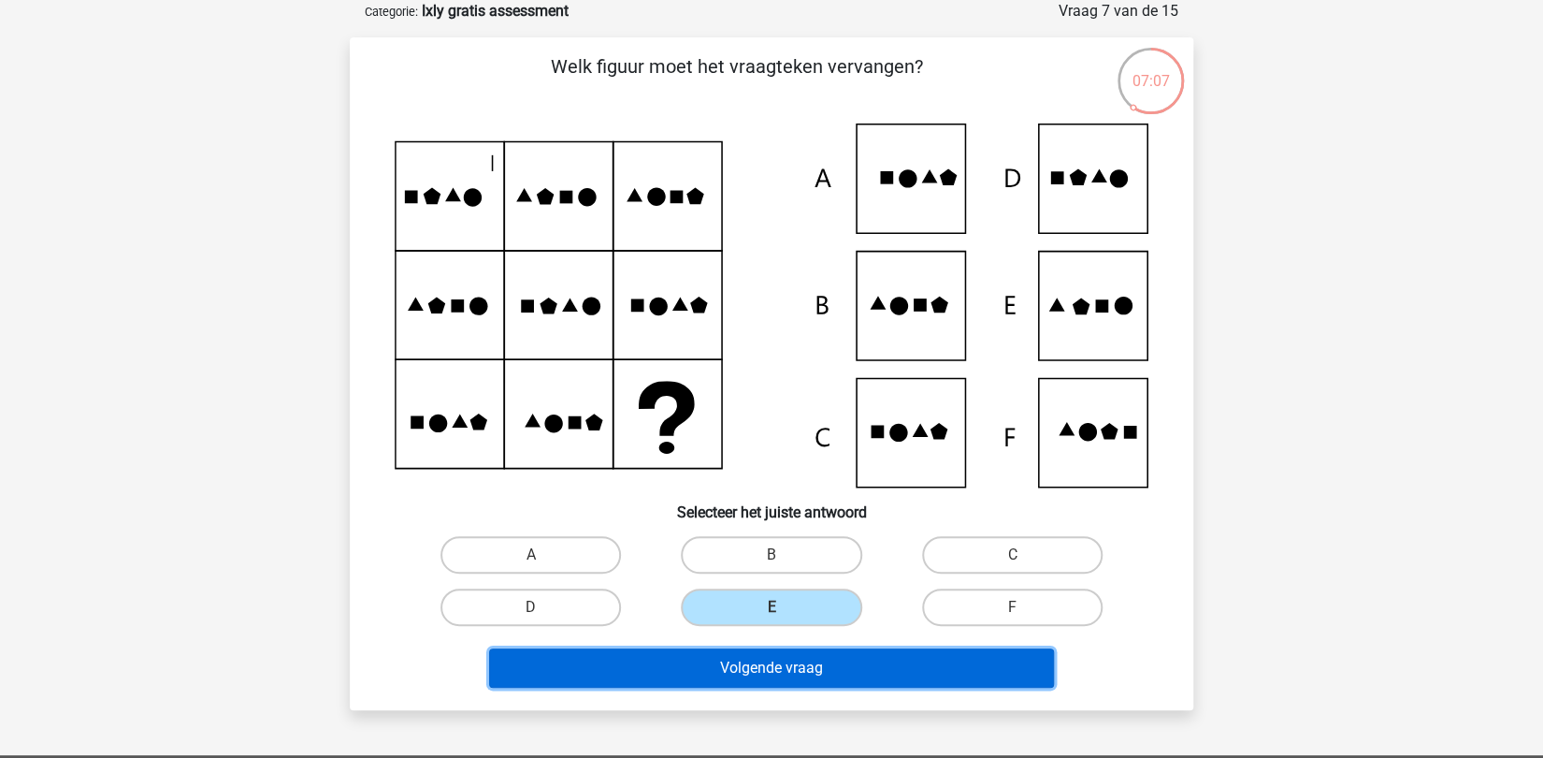
click at [763, 660] on button "Volgende vraag" at bounding box center [772, 667] width 566 height 39
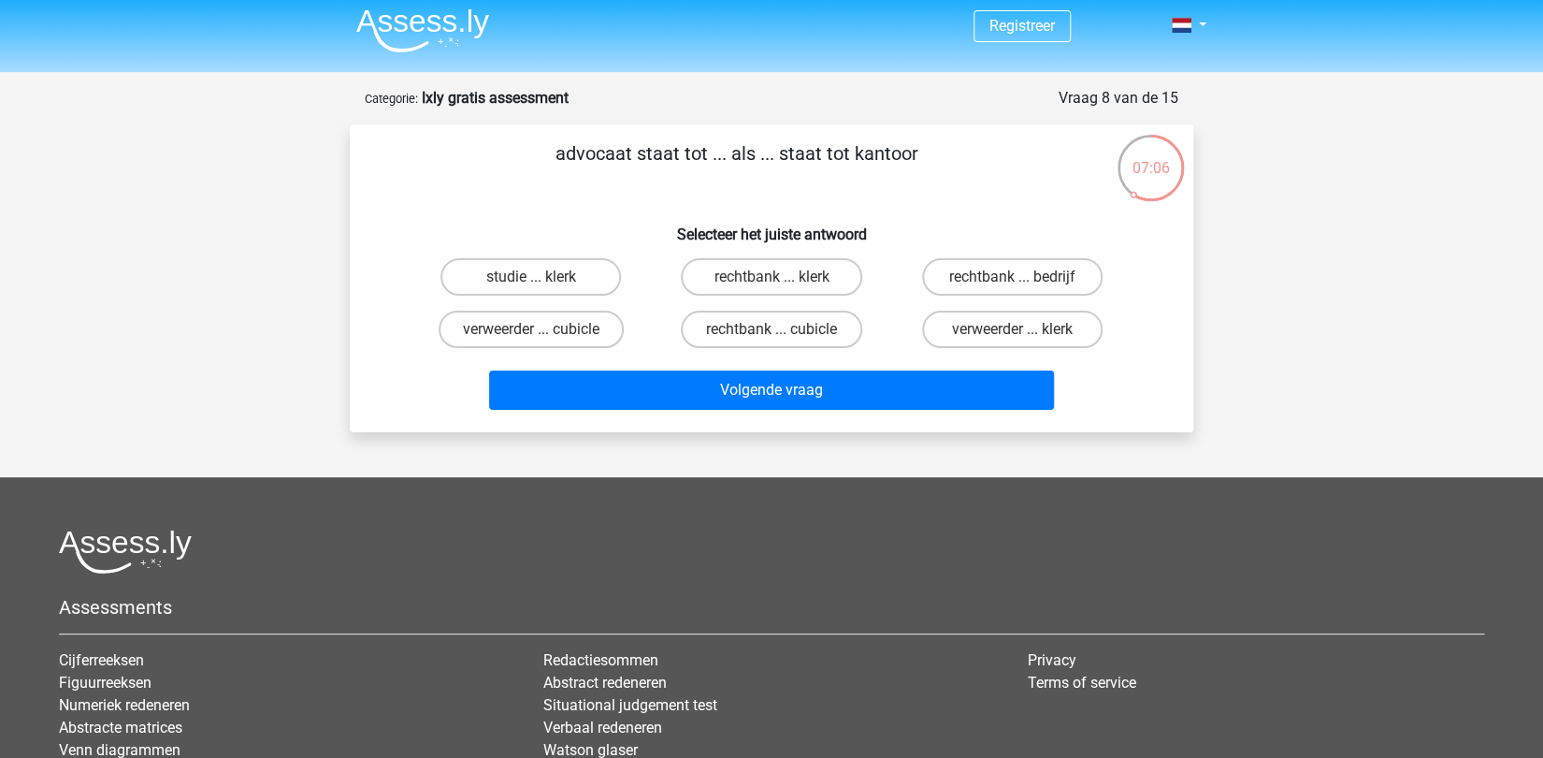
scroll to position [0, 0]
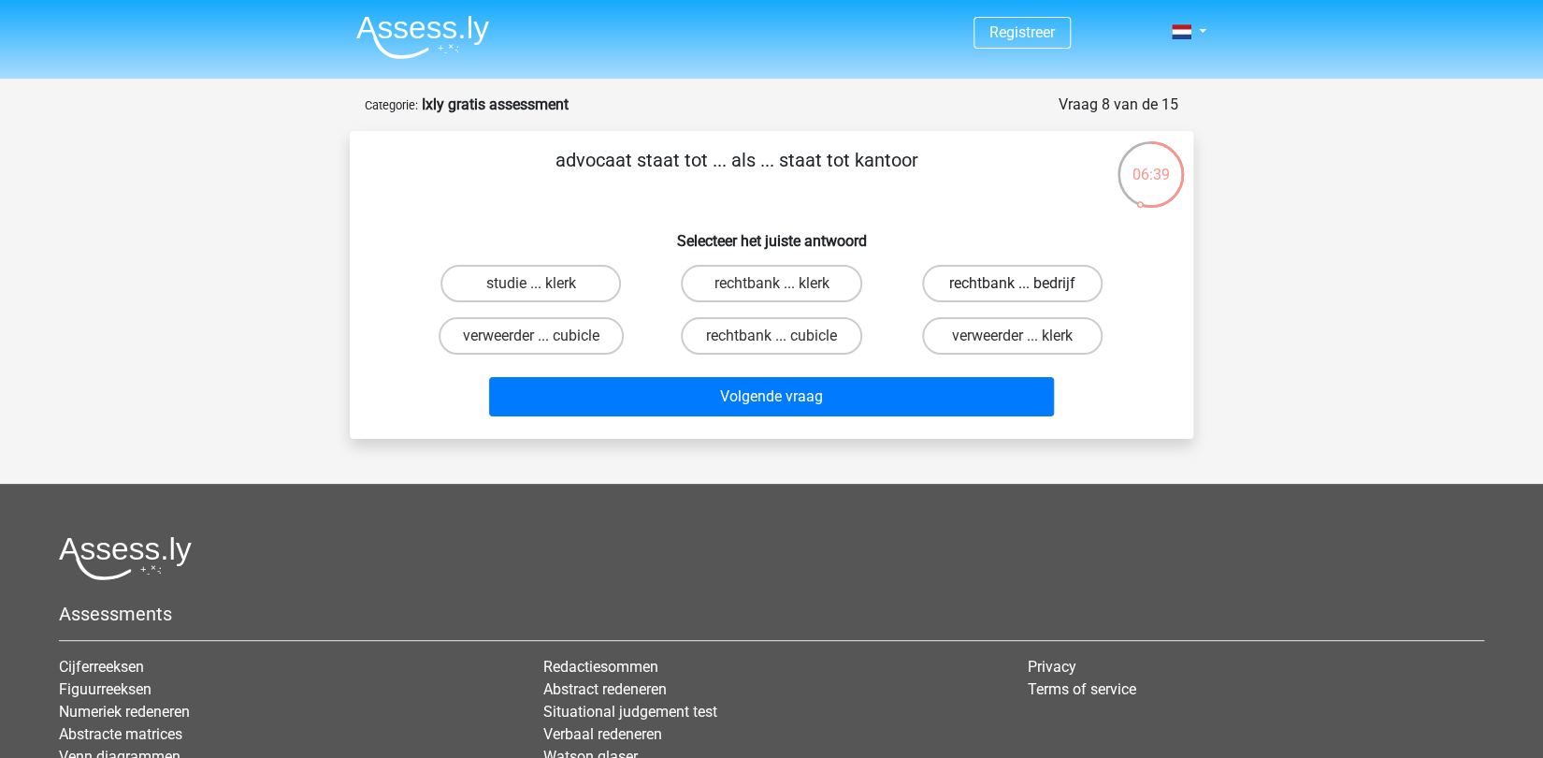
click at [1024, 274] on label "rechtbank ... bedrijf" at bounding box center [1012, 283] width 181 height 37
click at [1024, 283] on input "rechtbank ... bedrijf" at bounding box center [1018, 289] width 12 height 12
radio input "true"
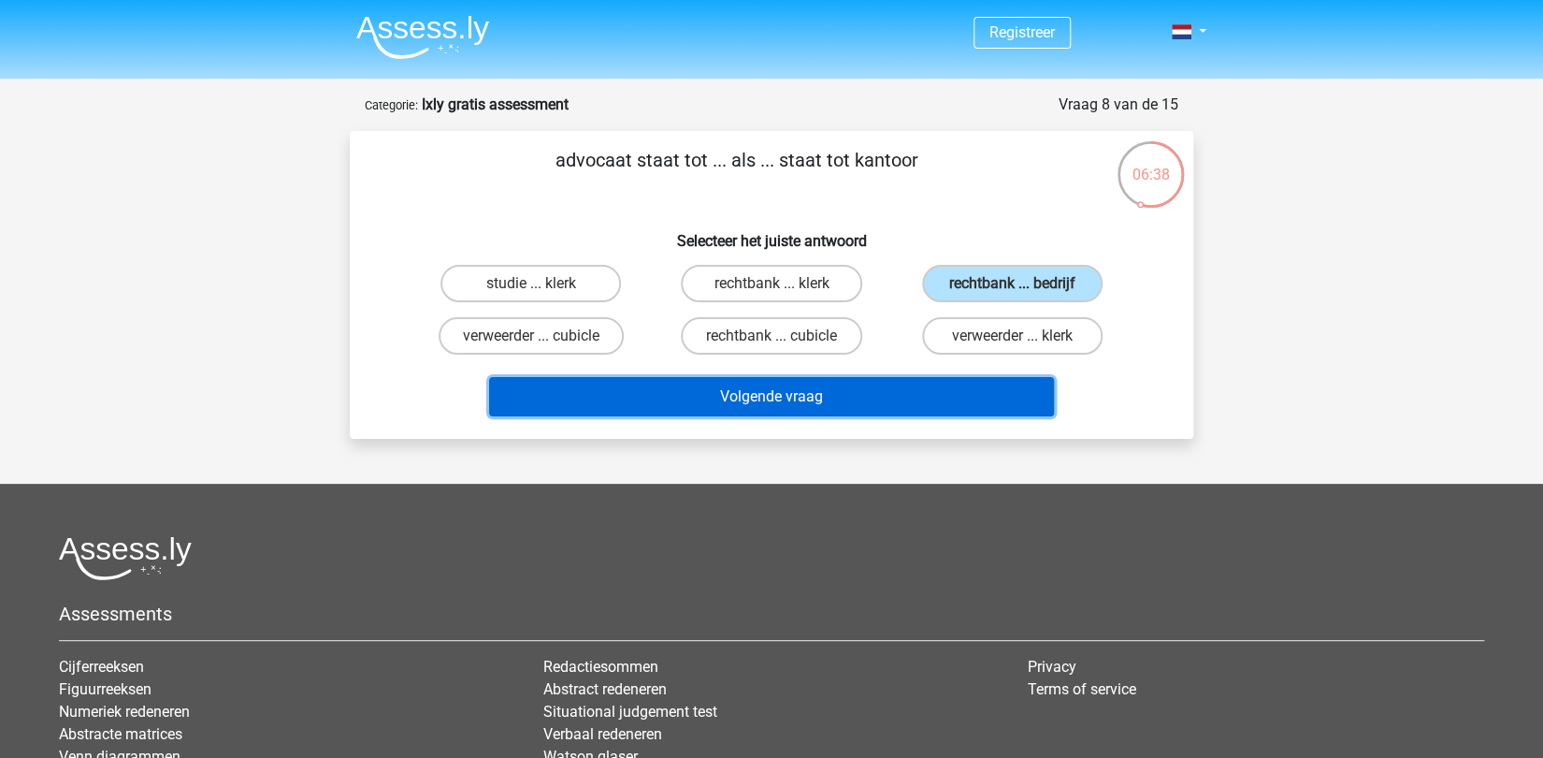
click at [814, 411] on button "Volgende vraag" at bounding box center [772, 396] width 566 height 39
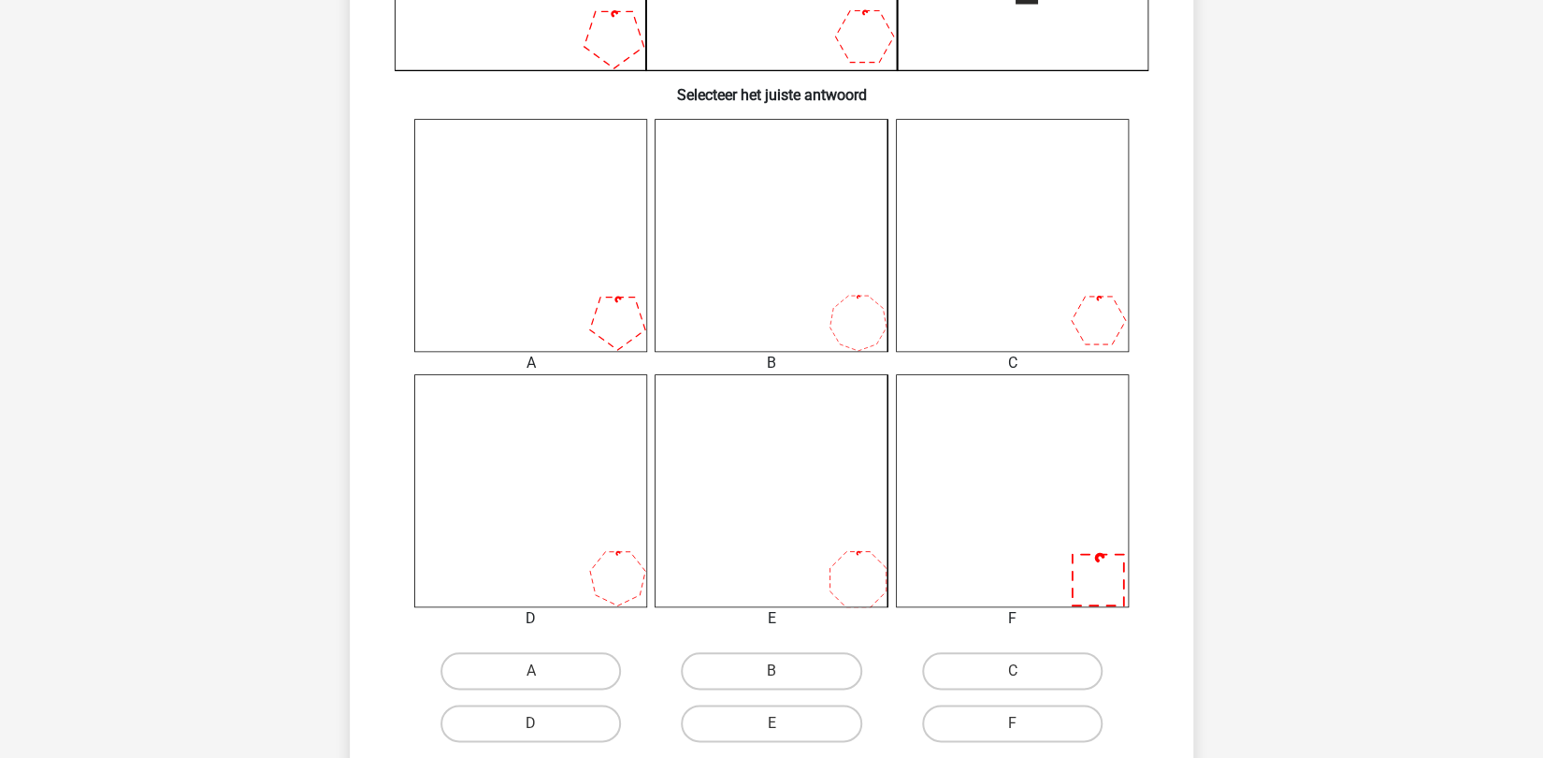
scroll to position [744, 0]
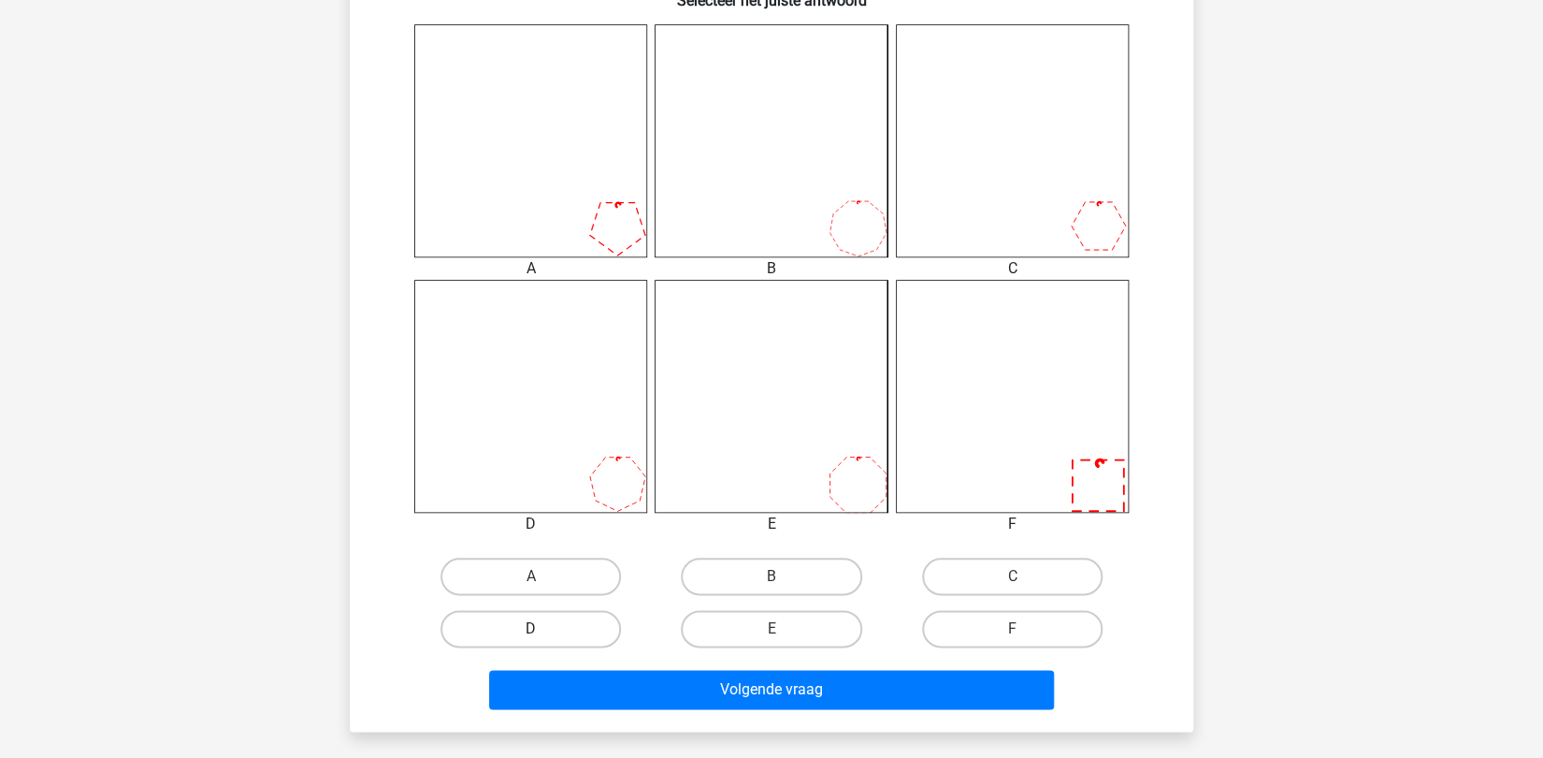
click at [551, 626] on label "D" at bounding box center [531, 628] width 181 height 37
click at [543, 629] on input "D" at bounding box center [537, 635] width 12 height 12
radio input "true"
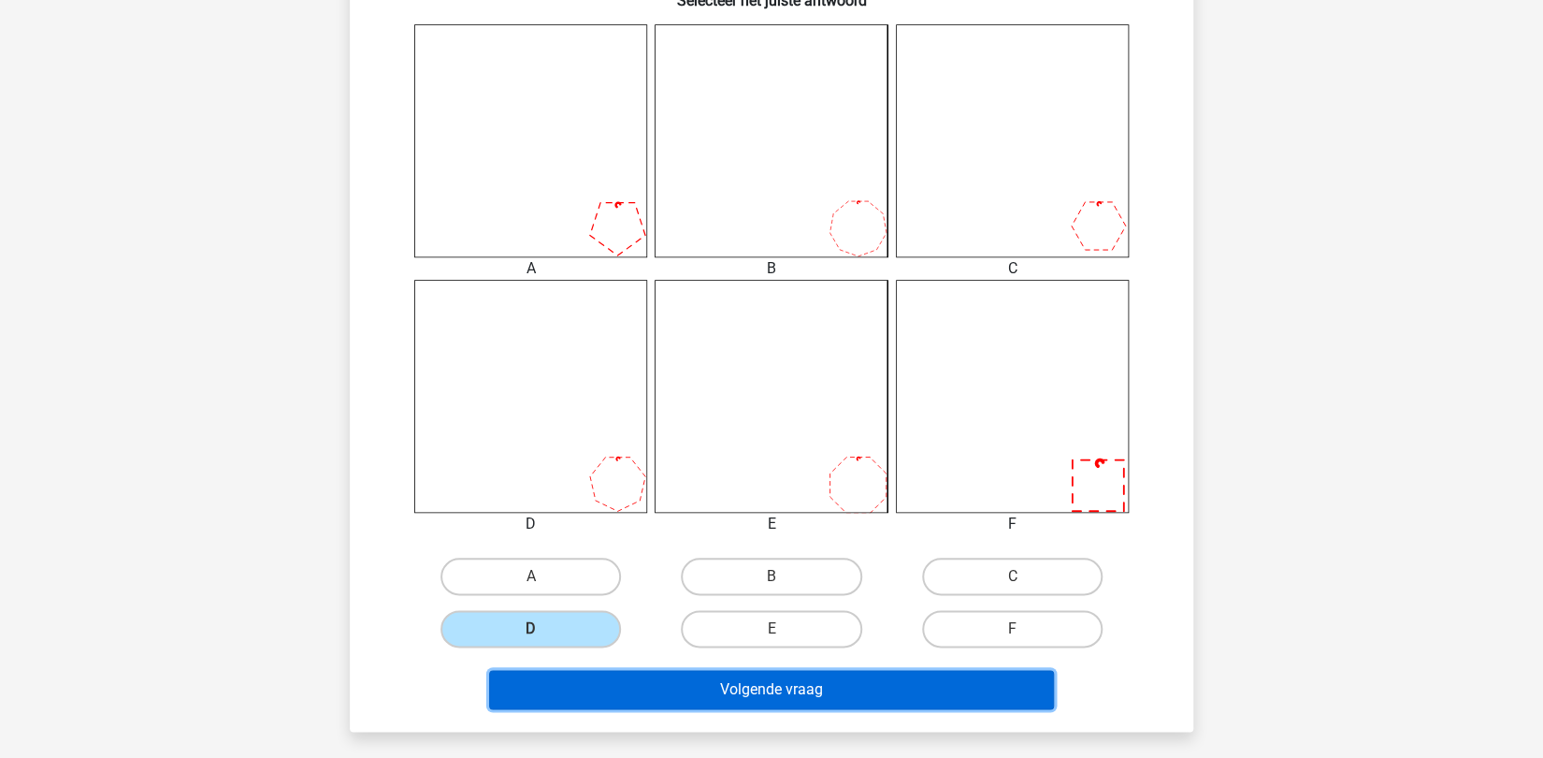
click at [717, 687] on button "Volgende vraag" at bounding box center [772, 689] width 566 height 39
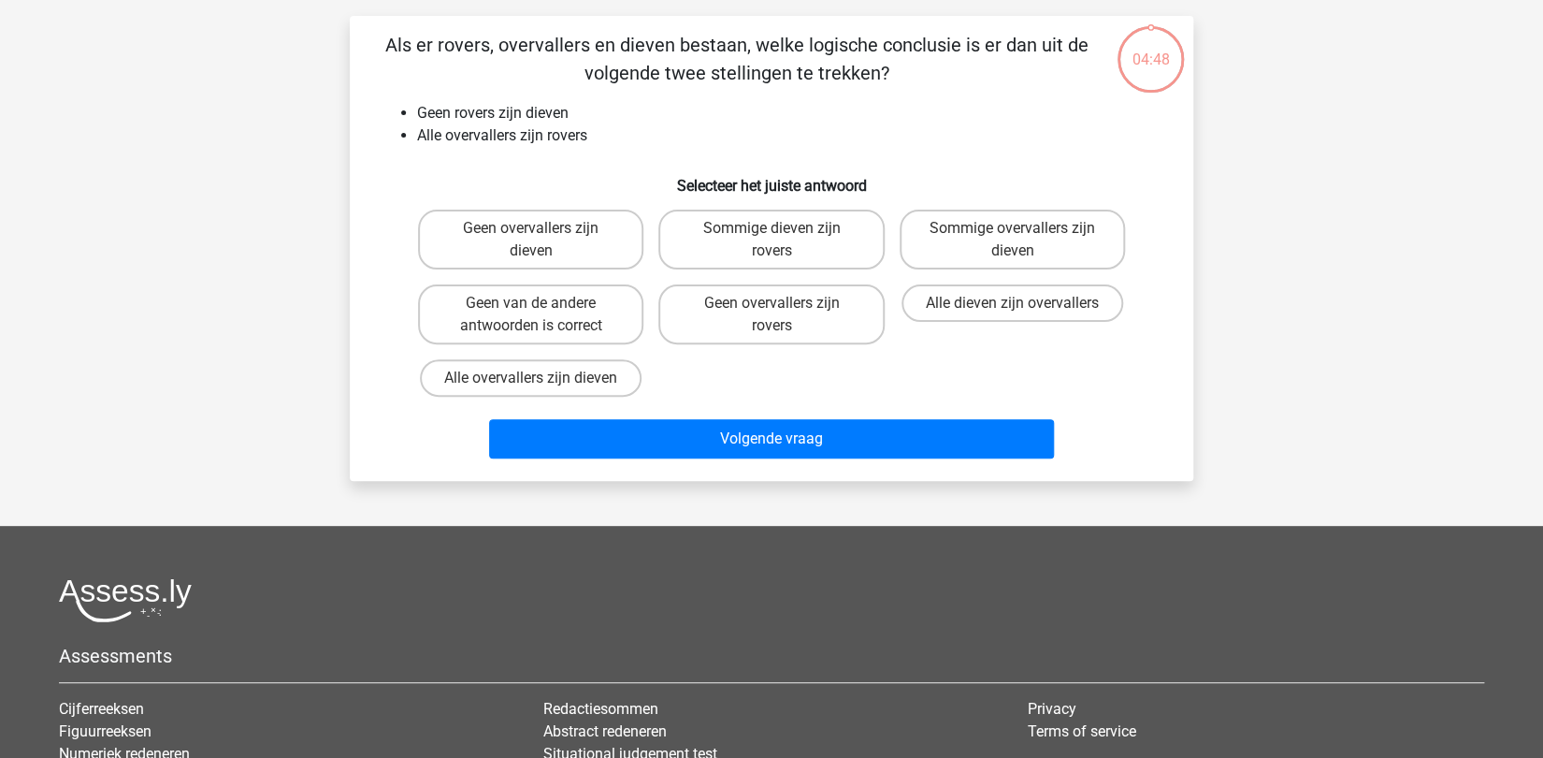
scroll to position [94, 0]
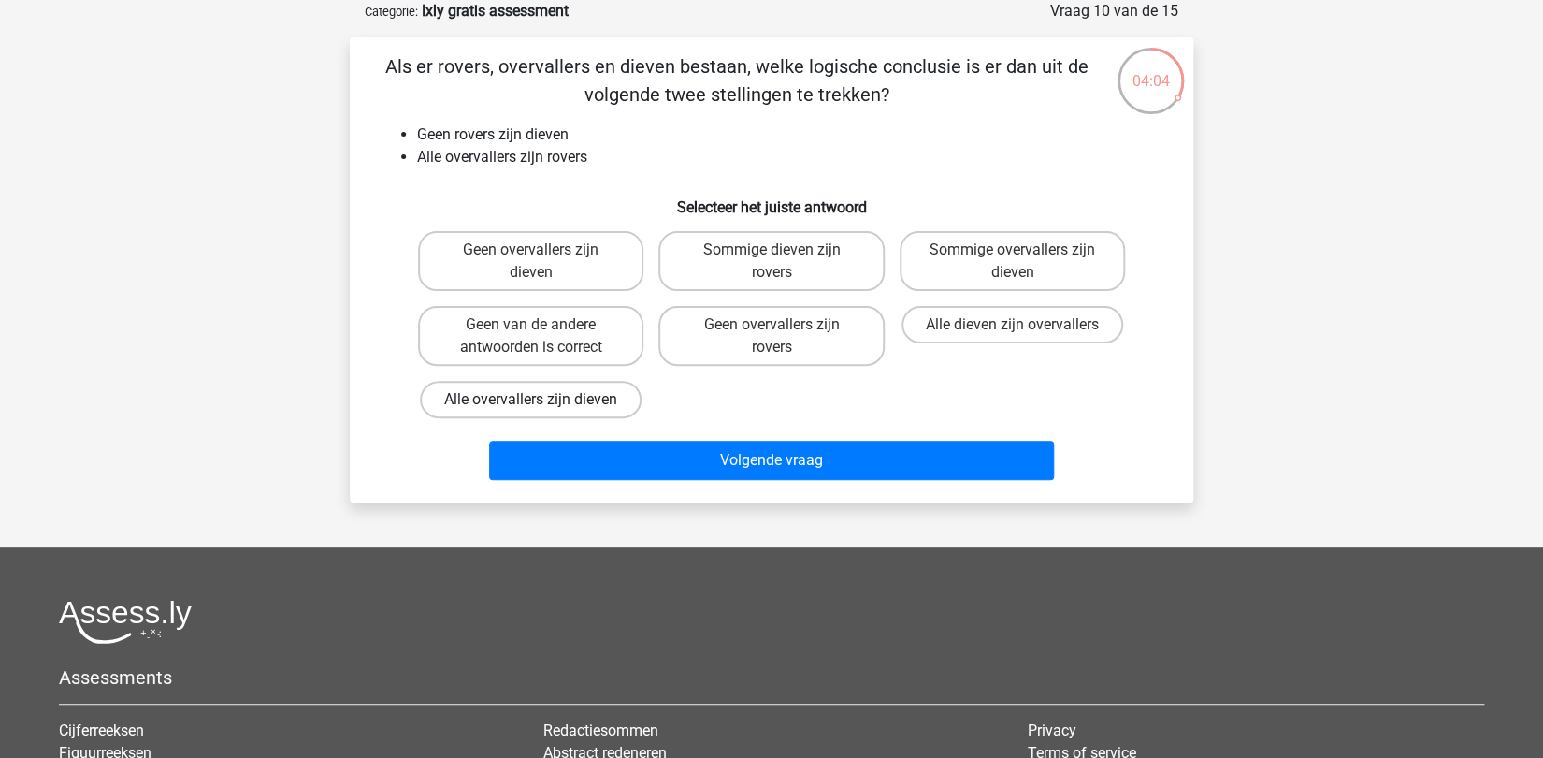
click at [513, 408] on label "Alle overvallers zijn dieven" at bounding box center [531, 399] width 222 height 37
click at [531, 408] on input "Alle overvallers zijn dieven" at bounding box center [537, 405] width 12 height 12
radio input "true"
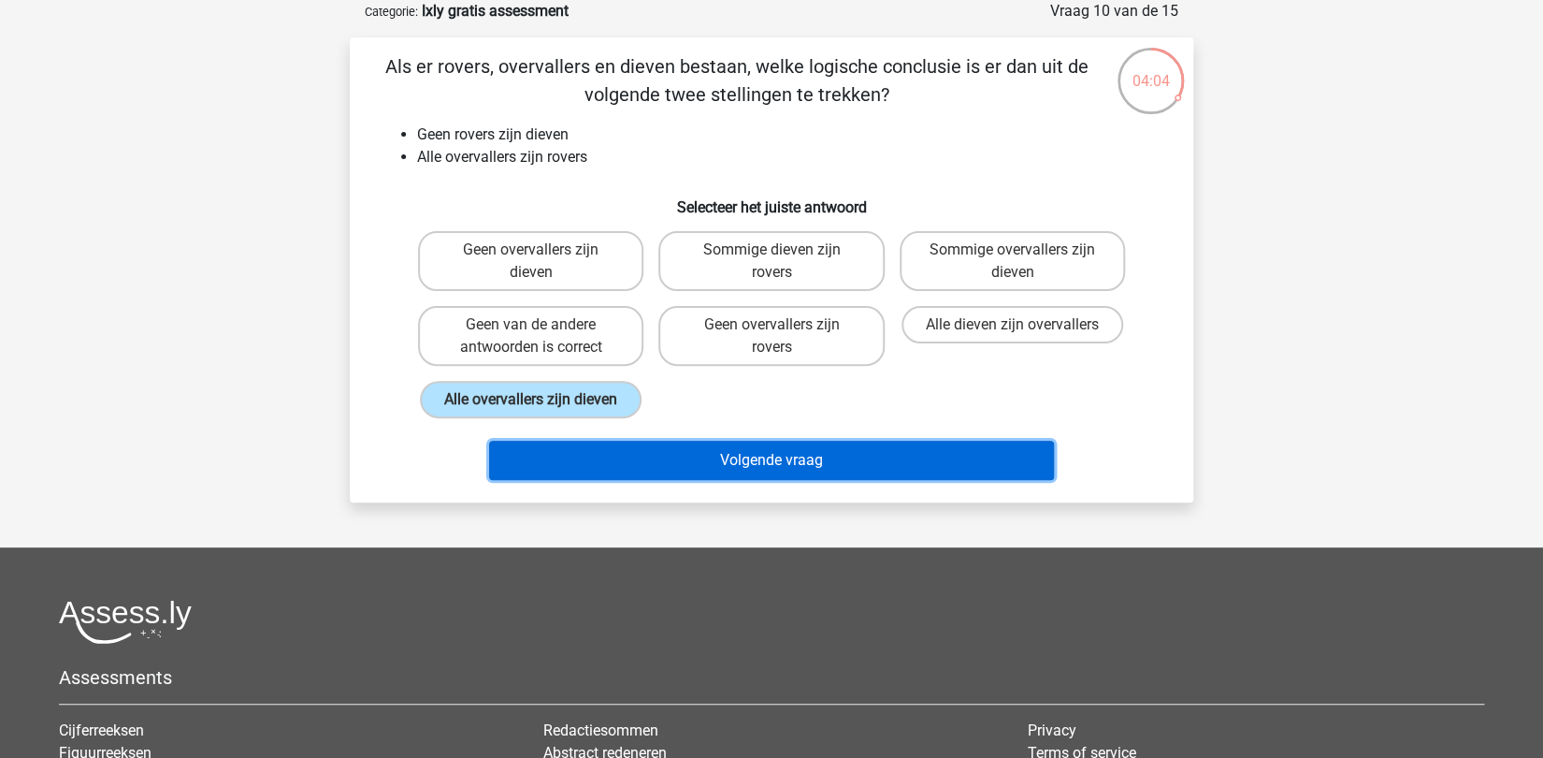
click at [774, 473] on button "Volgende vraag" at bounding box center [772, 460] width 566 height 39
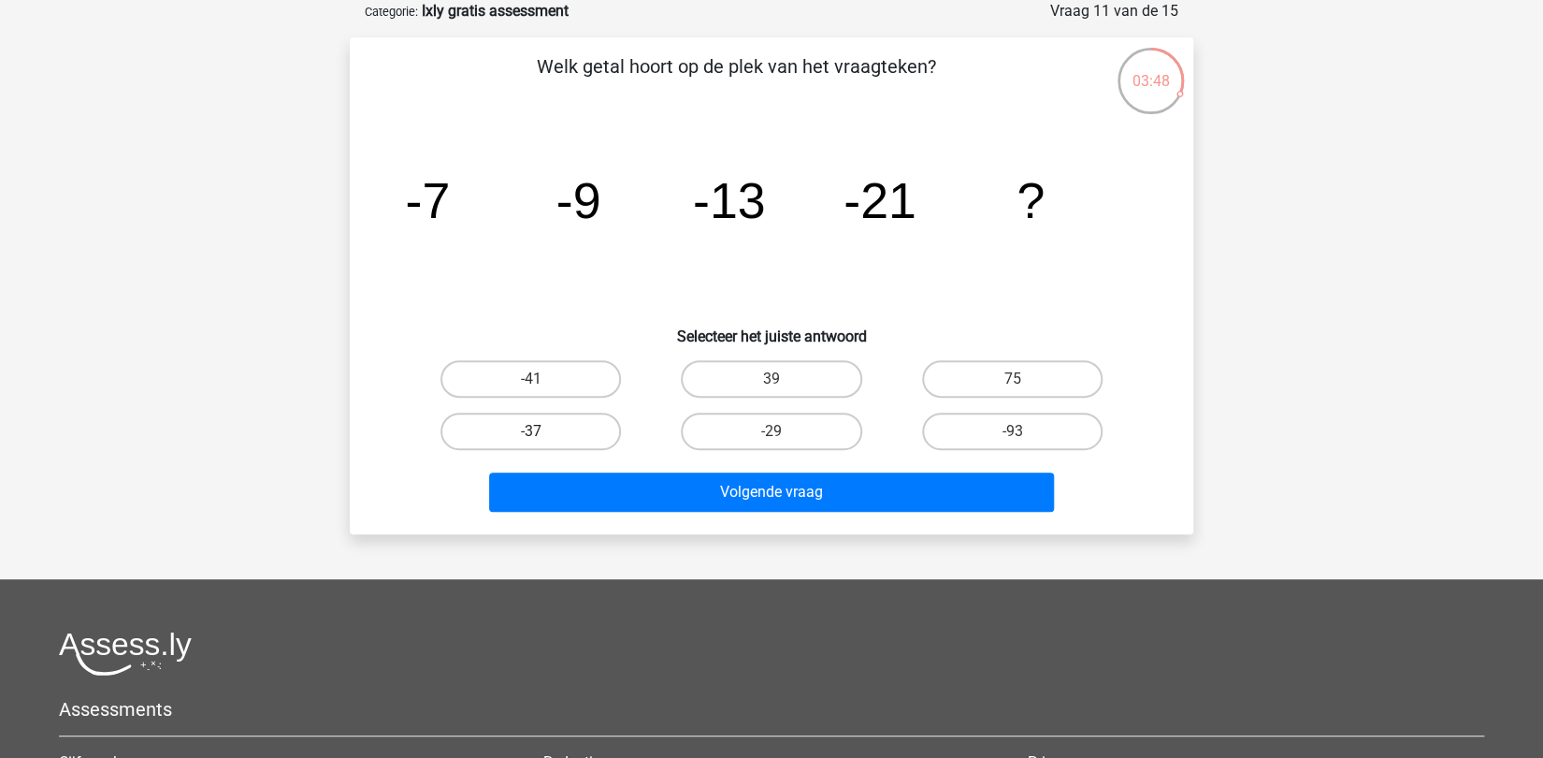
click at [536, 417] on label "-37" at bounding box center [531, 431] width 181 height 37
click at [536, 431] on input "-37" at bounding box center [537, 437] width 12 height 12
radio input "true"
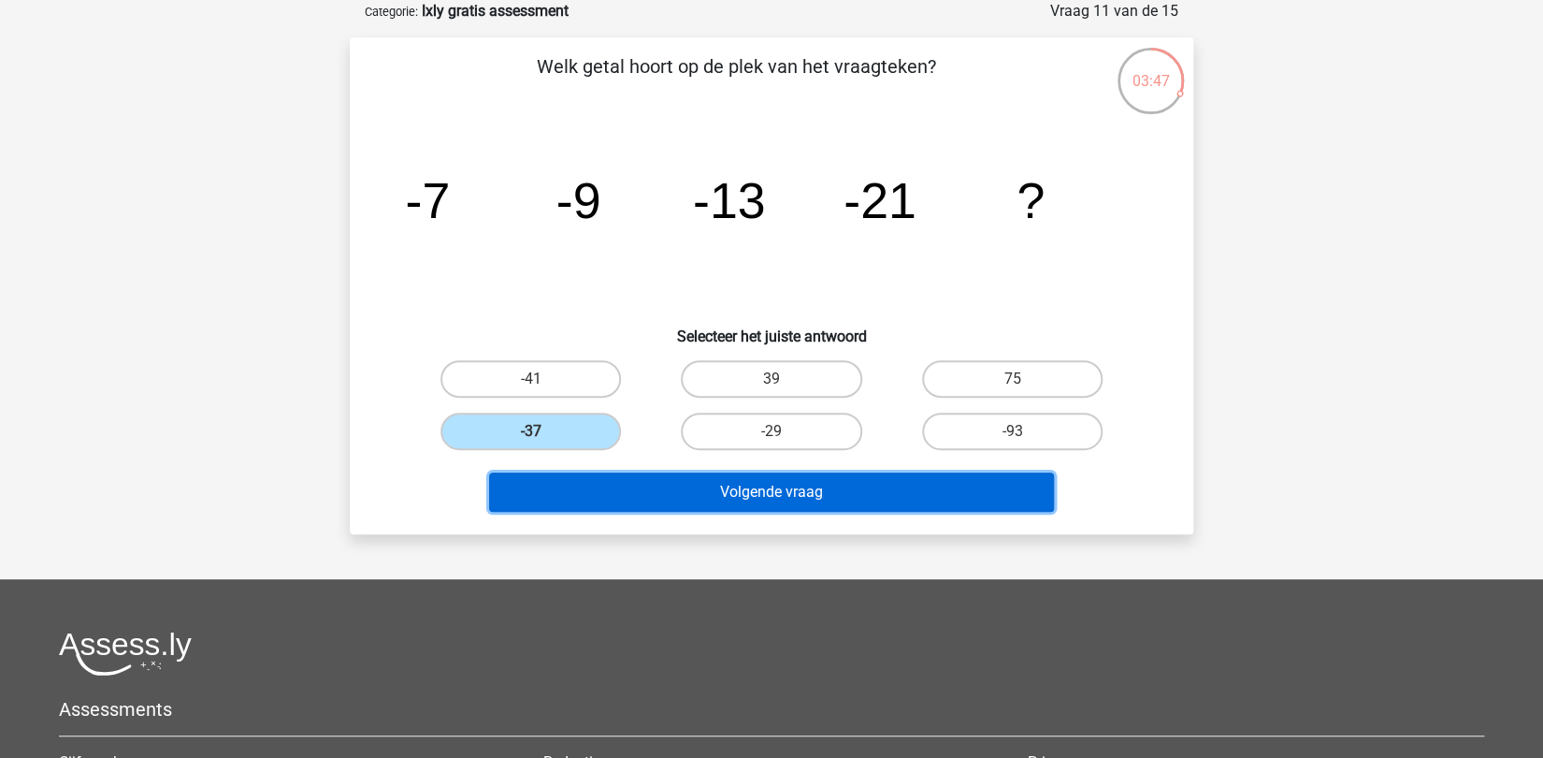
click at [778, 498] on button "Volgende vraag" at bounding box center [772, 491] width 566 height 39
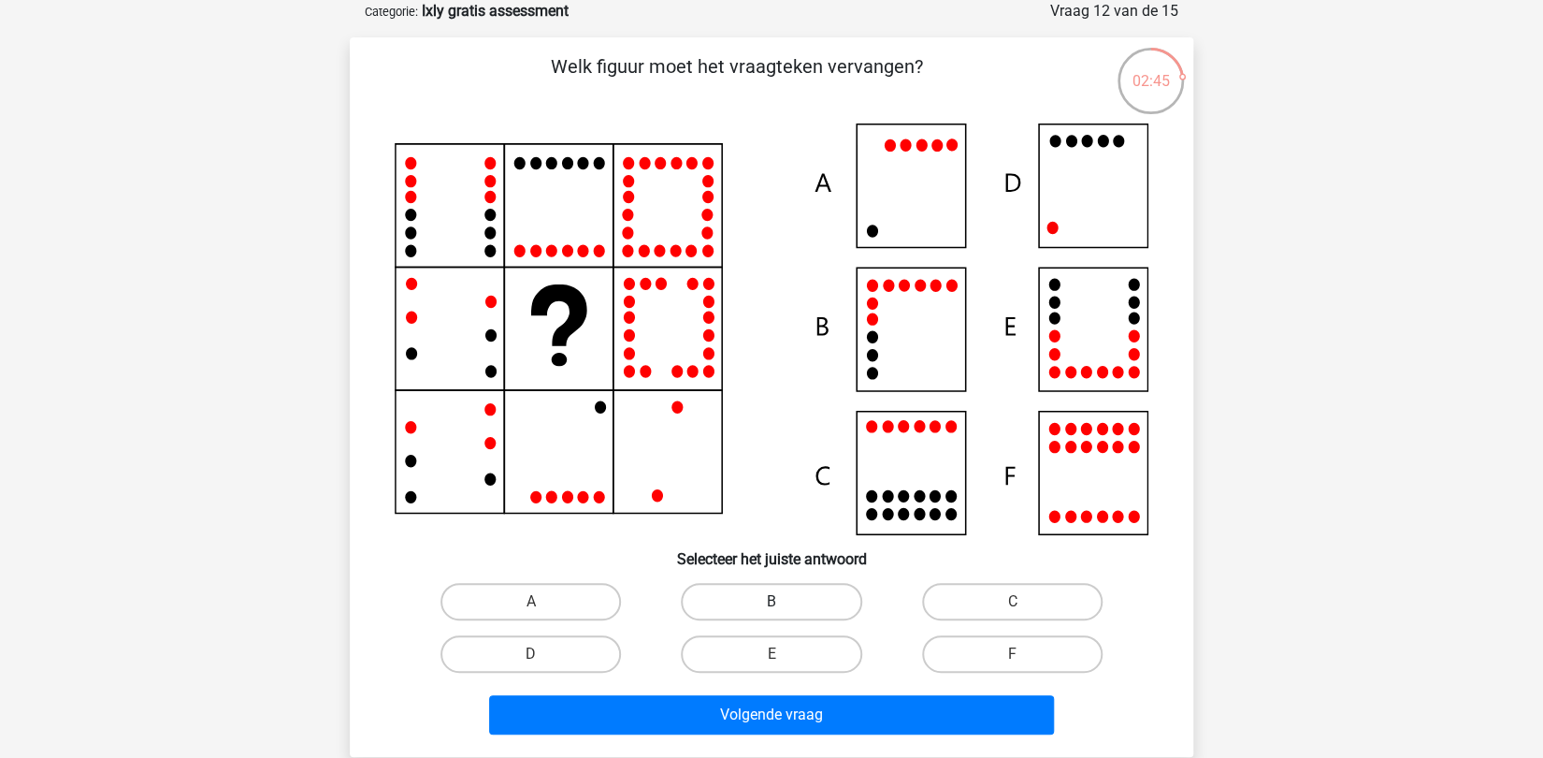
click at [749, 590] on label "B" at bounding box center [771, 601] width 181 height 37
click at [772, 601] on input "B" at bounding box center [778, 607] width 12 height 12
radio input "true"
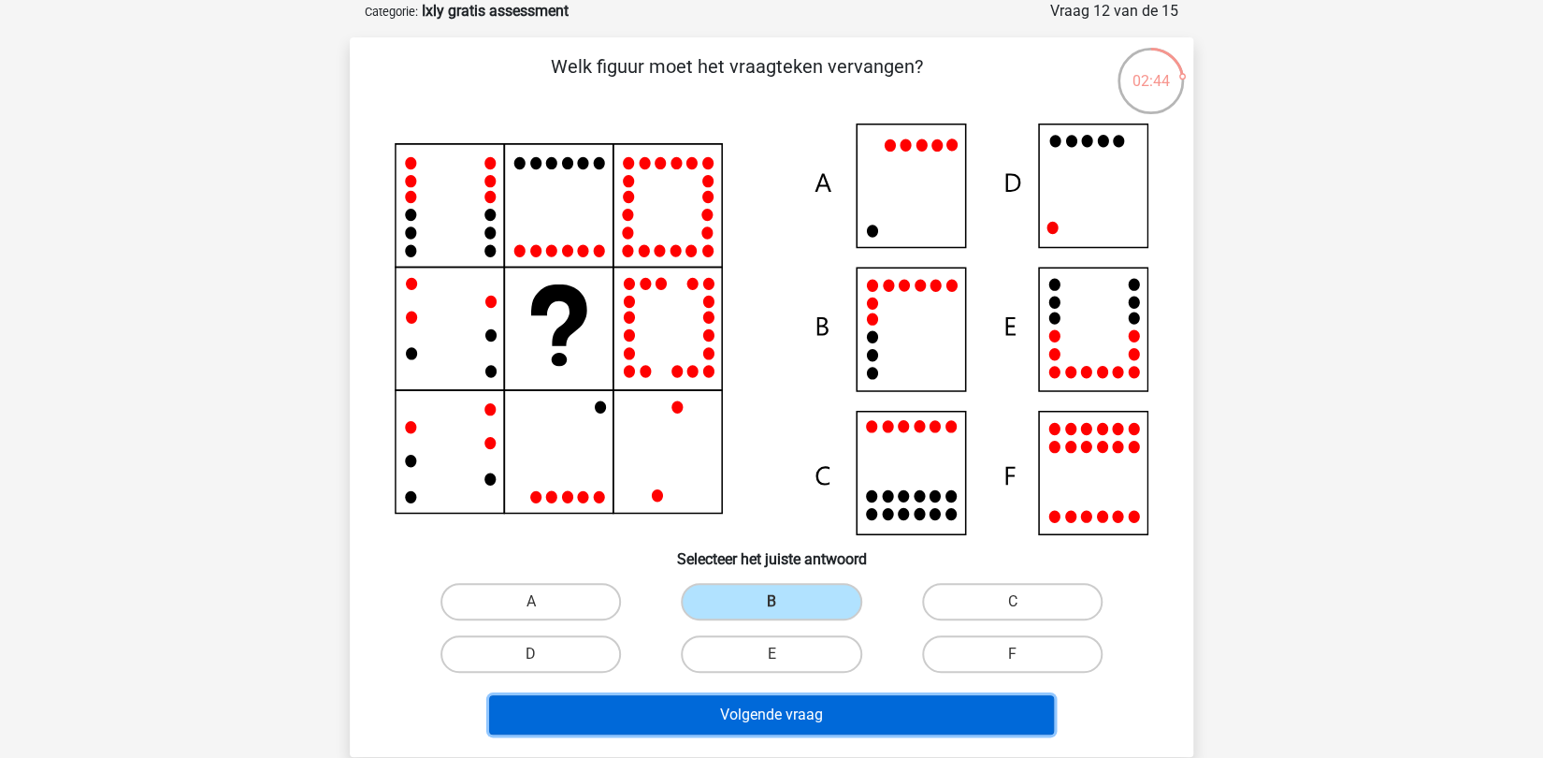
click at [737, 715] on button "Volgende vraag" at bounding box center [772, 714] width 566 height 39
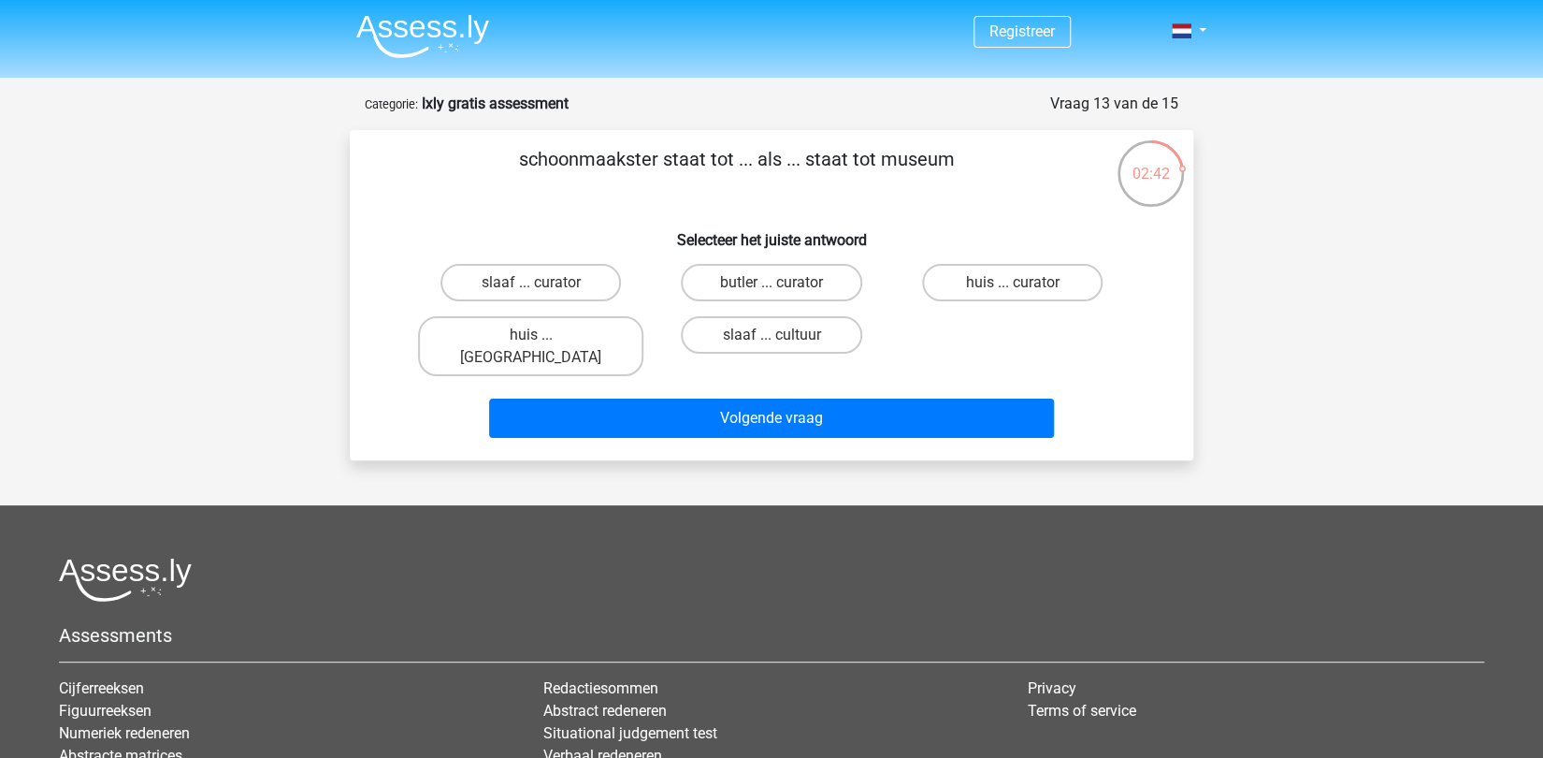
scroll to position [0, 0]
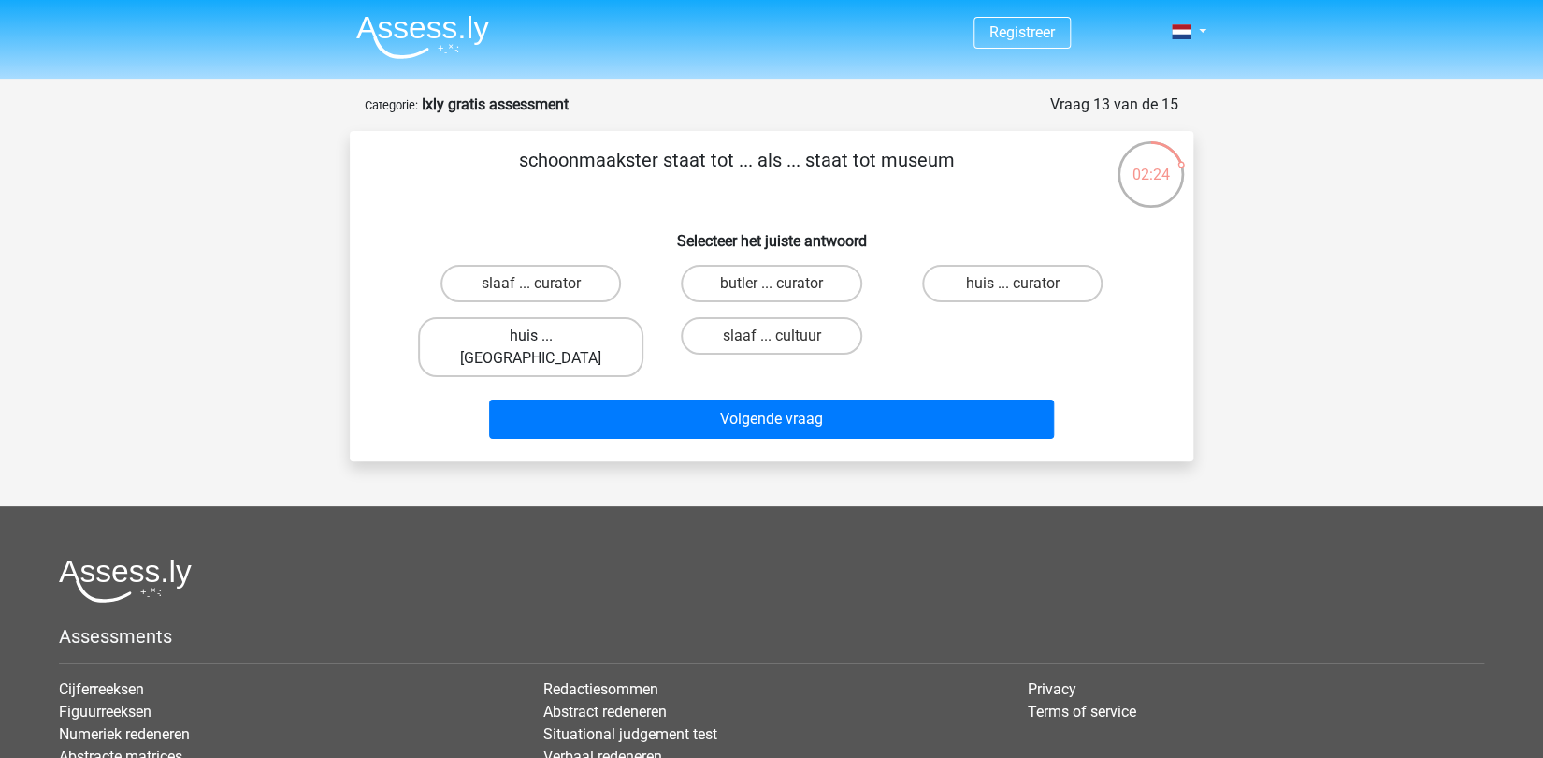
click at [548, 335] on label "huis ... [GEOGRAPHIC_DATA]" at bounding box center [530, 347] width 225 height 60
click at [543, 336] on input "huis ... [GEOGRAPHIC_DATA]" at bounding box center [537, 342] width 12 height 12
radio input "true"
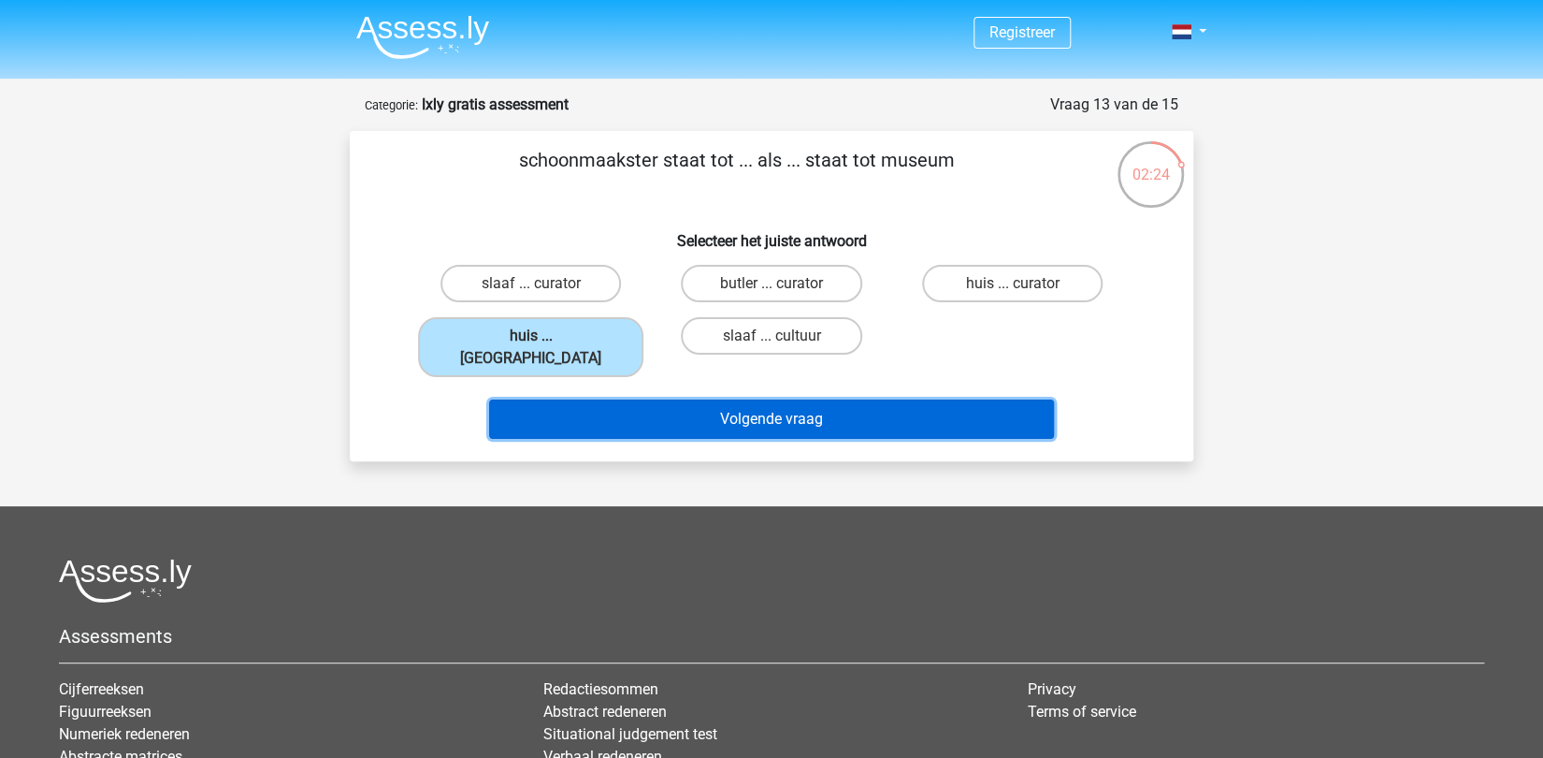
click at [785, 403] on button "Volgende vraag" at bounding box center [772, 418] width 566 height 39
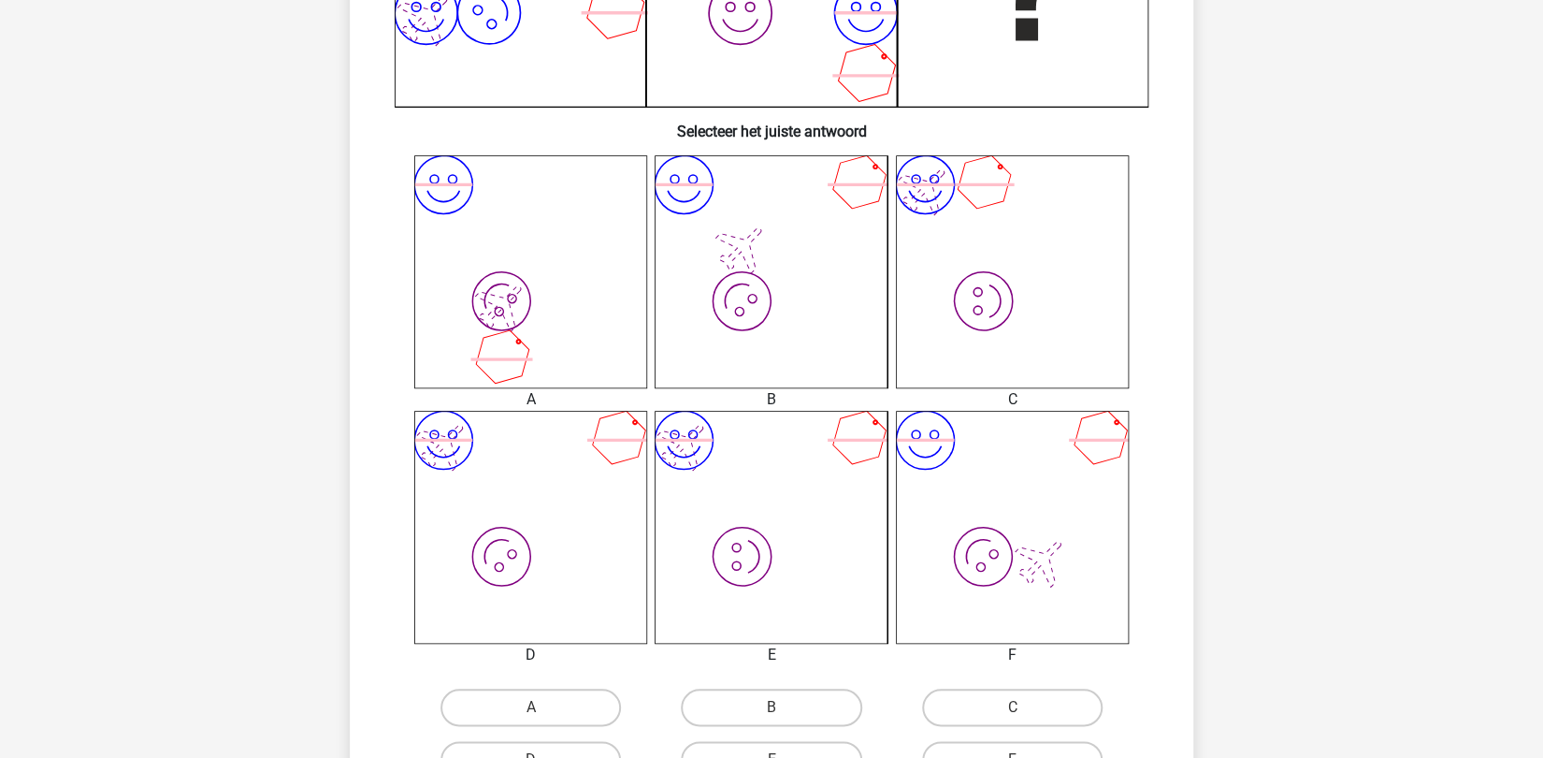
scroll to position [650, 0]
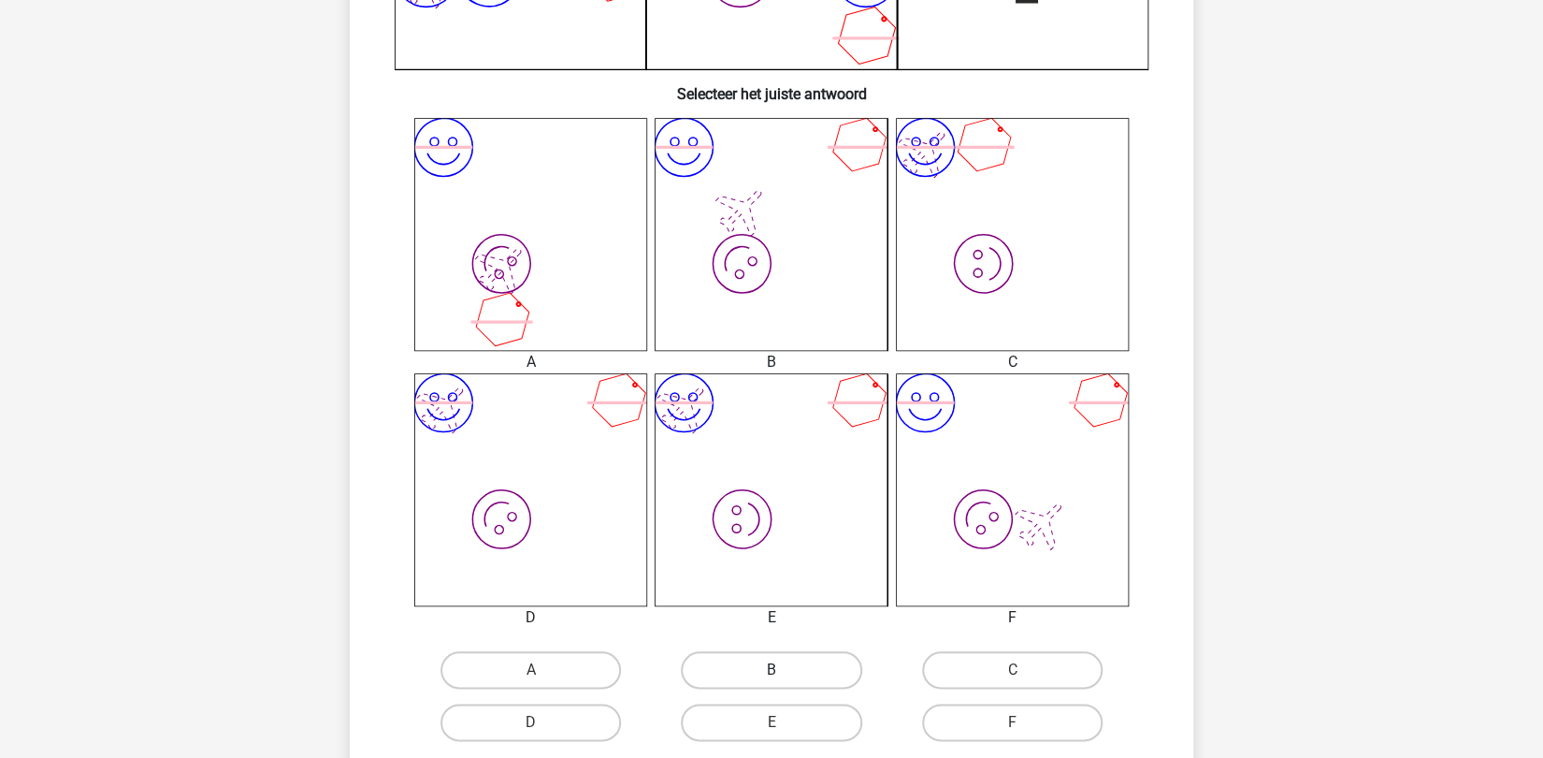
click at [748, 680] on label "B" at bounding box center [771, 669] width 181 height 37
click at [772, 680] on input "B" at bounding box center [778, 676] width 12 height 12
radio input "true"
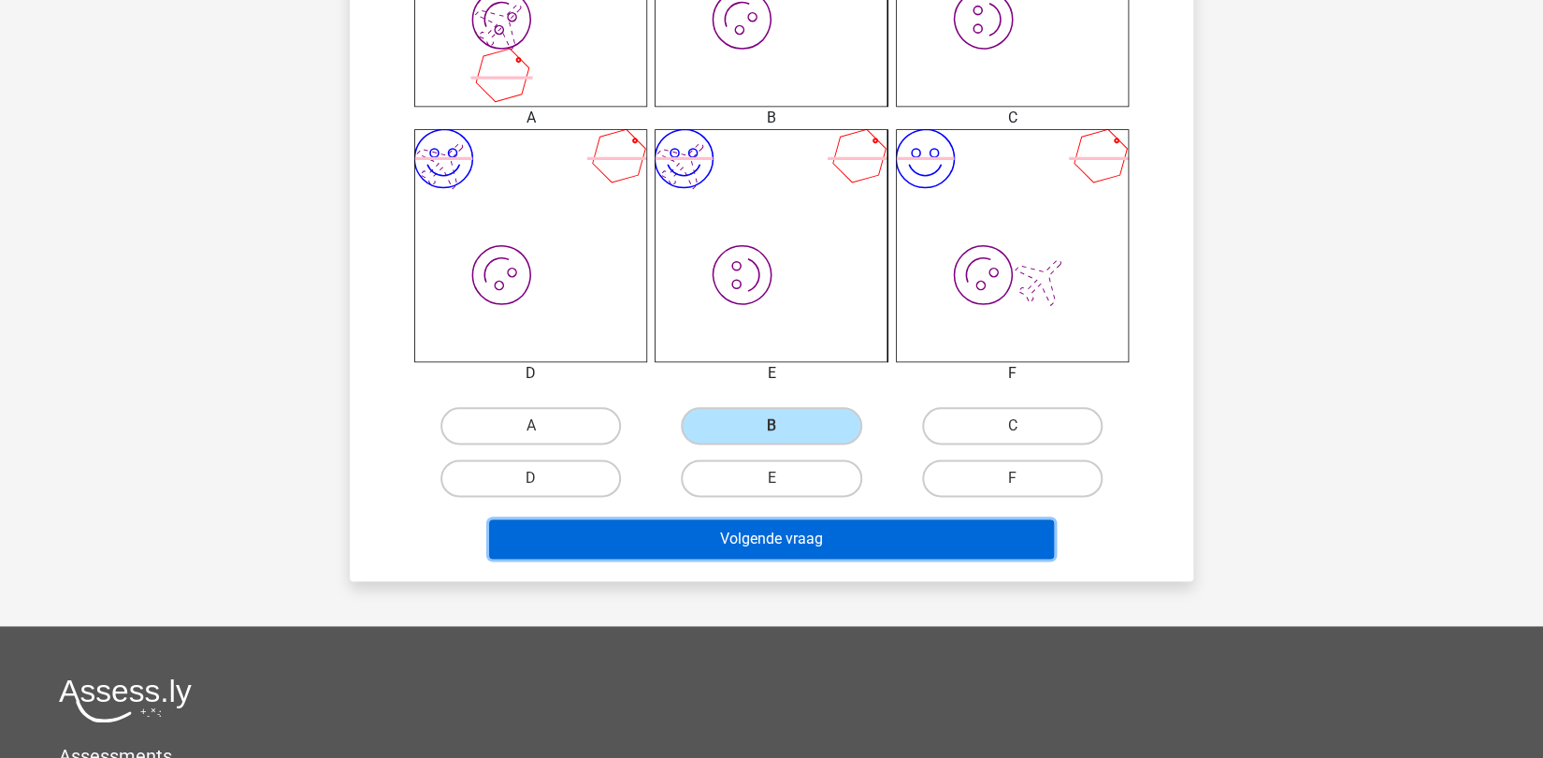
click at [985, 543] on button "Volgende vraag" at bounding box center [772, 538] width 566 height 39
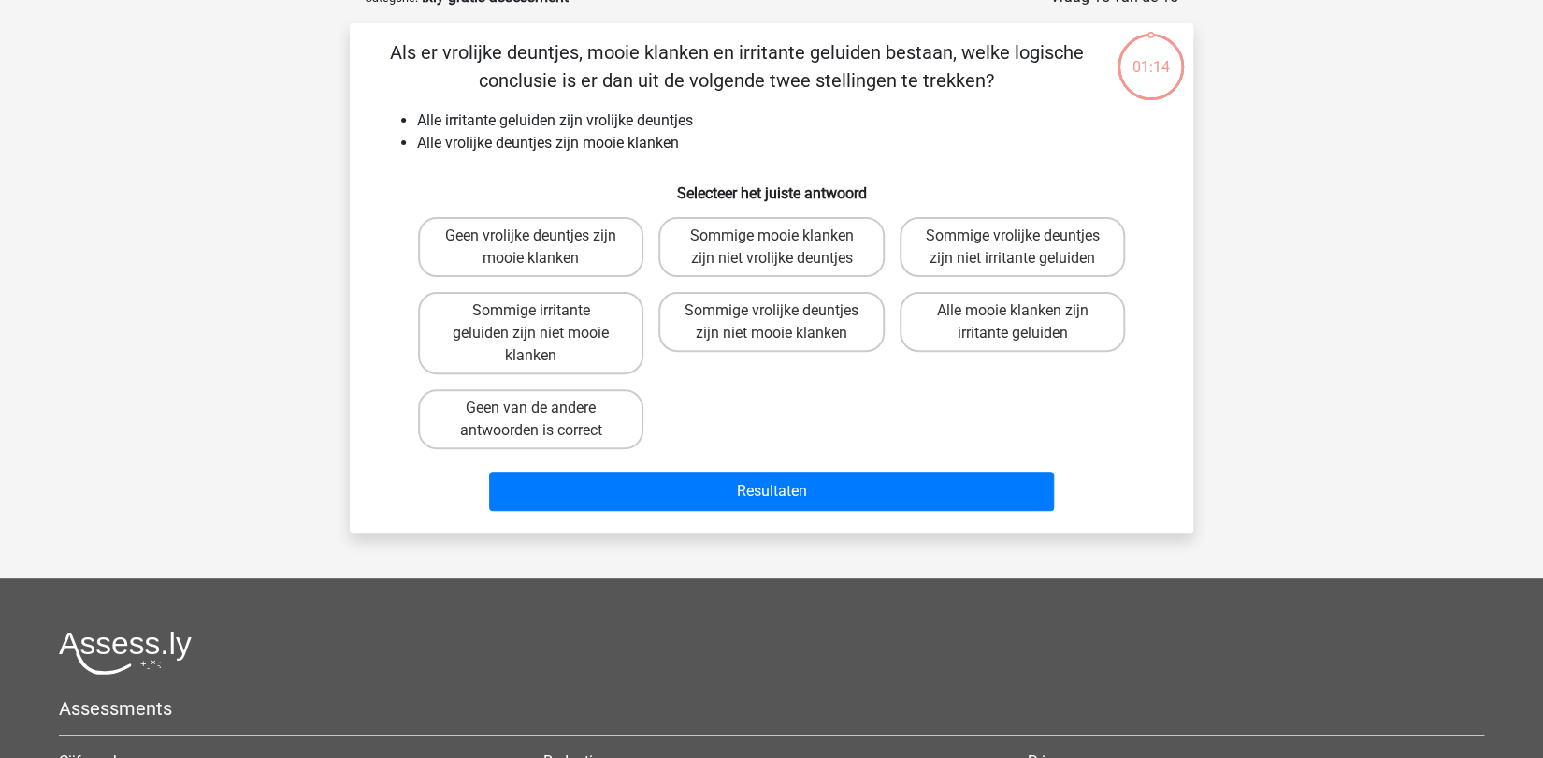
scroll to position [94, 0]
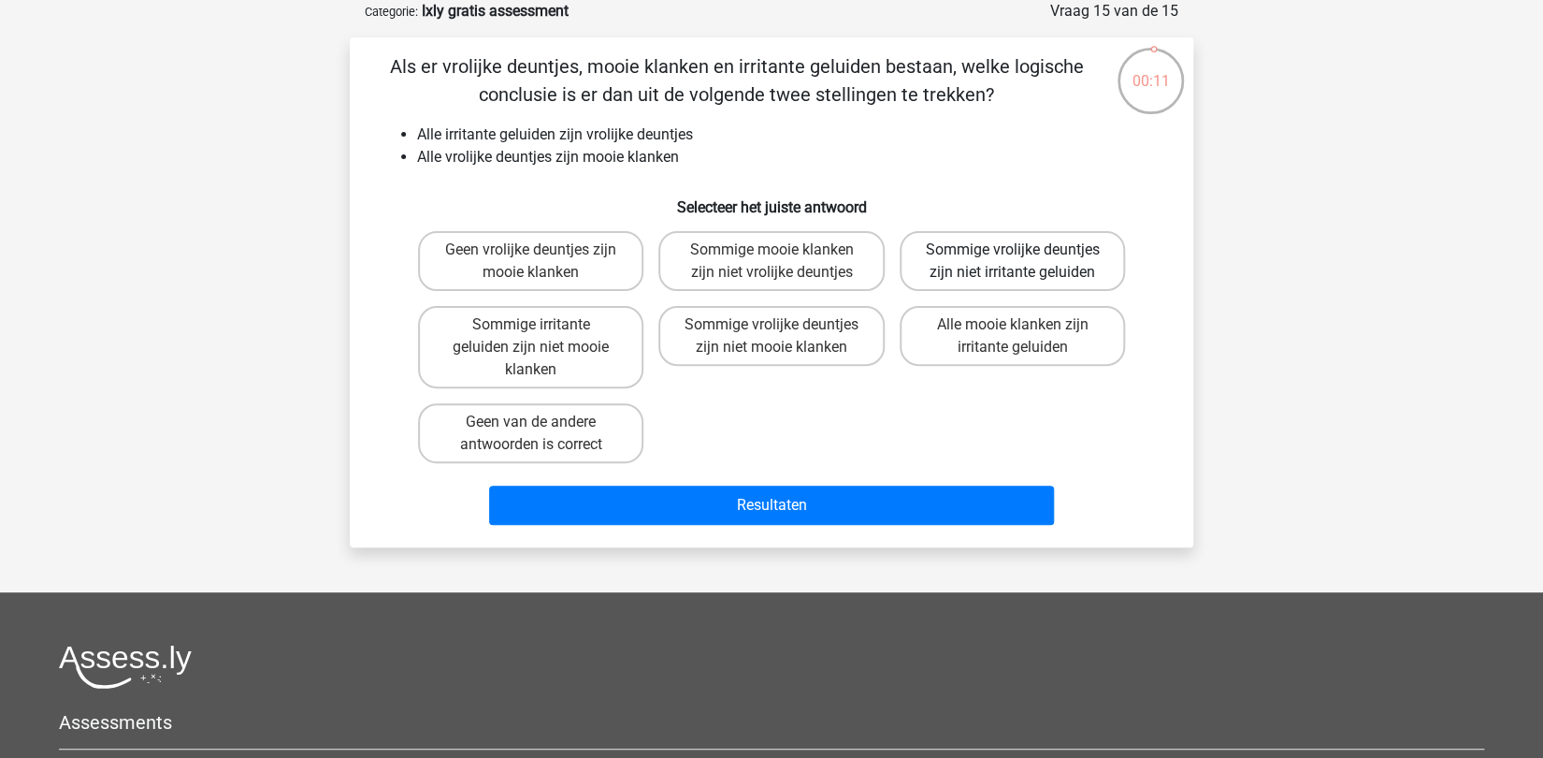
click at [1017, 273] on label "Sommige vrolijke deuntjes zijn niet irritante geluiden" at bounding box center [1012, 261] width 225 height 60
click at [1017, 262] on input "Sommige vrolijke deuntjes zijn niet irritante geluiden" at bounding box center [1018, 256] width 12 height 12
radio input "true"
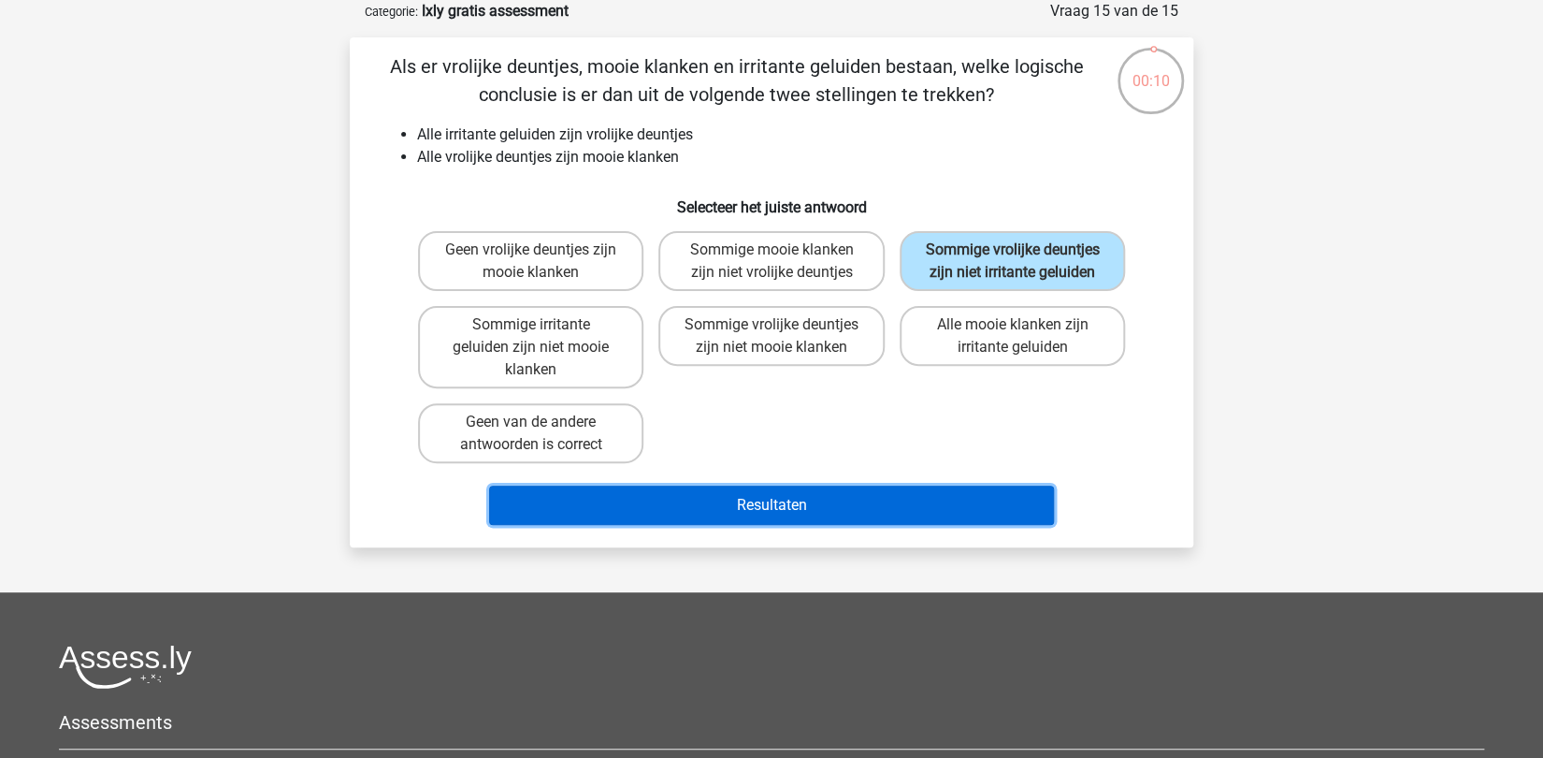
click at [771, 515] on button "Resultaten" at bounding box center [772, 504] width 566 height 39
